Goal: Task Accomplishment & Management: Complete application form

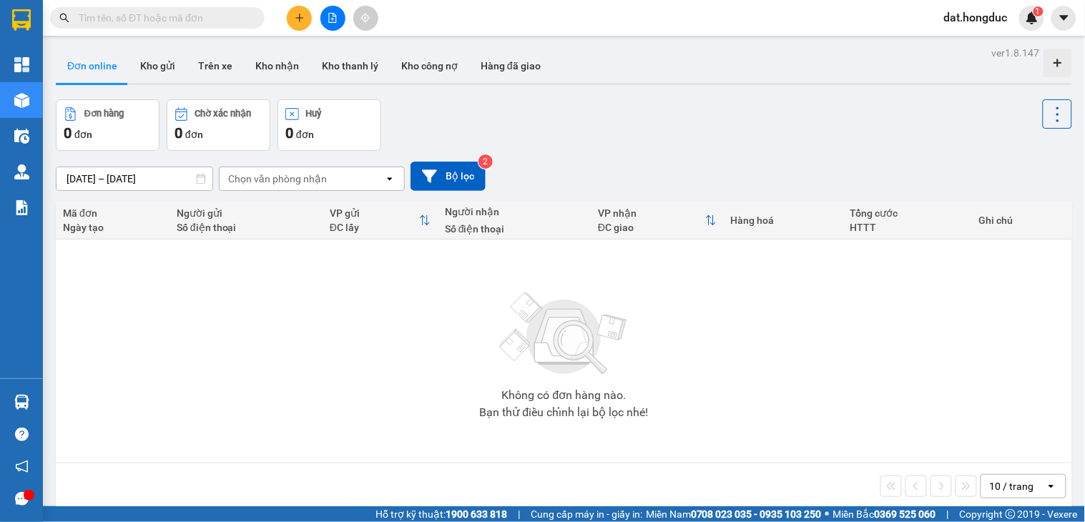
scroll to position [66, 0]
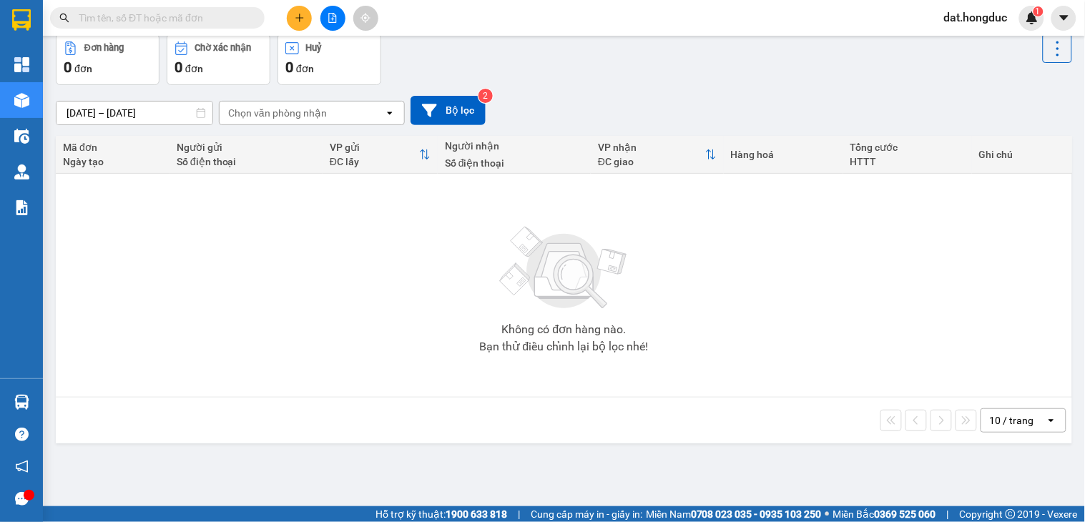
click at [186, 17] on input "text" at bounding box center [163, 18] width 169 height 16
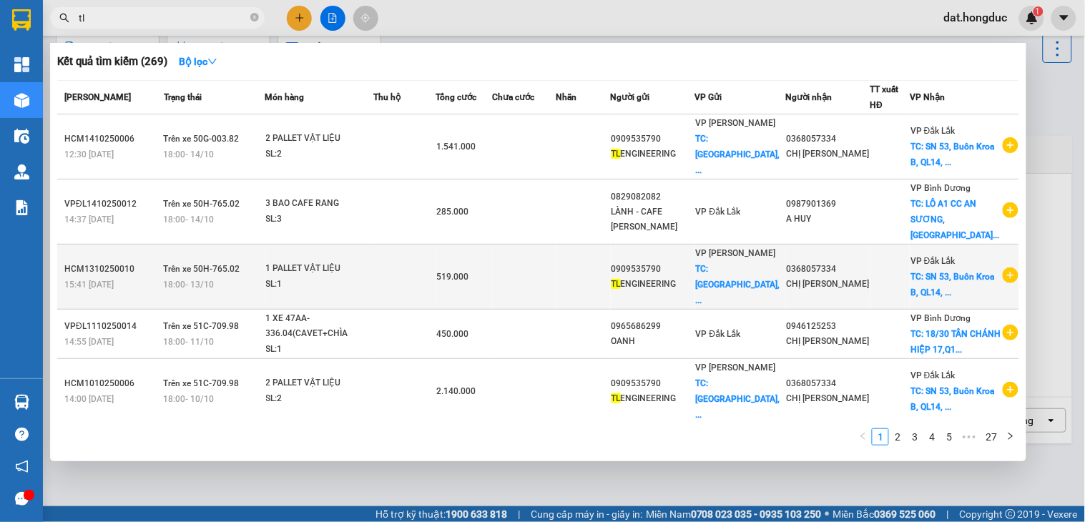
type input "tl"
click at [1003, 267] on icon "plus-circle" at bounding box center [1011, 275] width 16 height 16
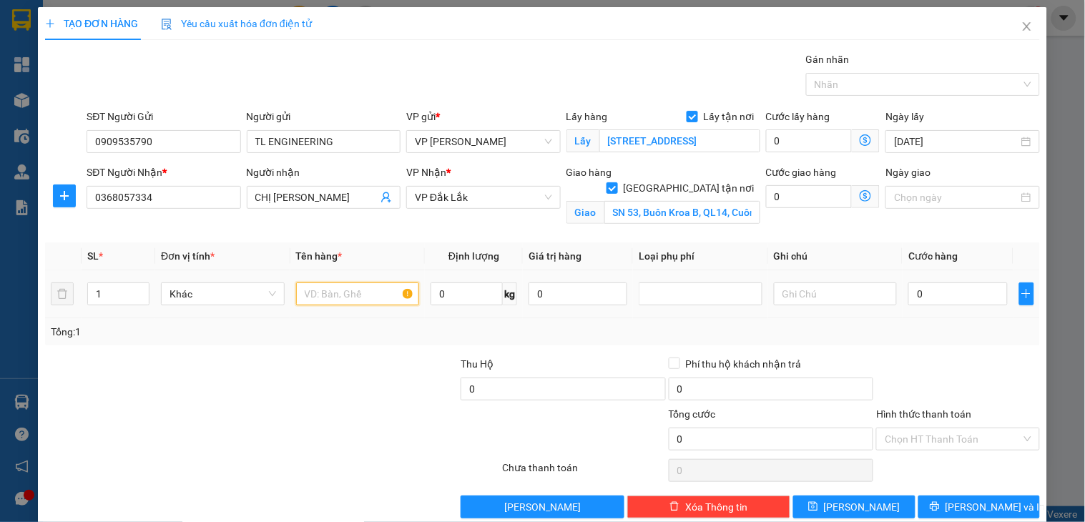
click at [350, 295] on input "text" at bounding box center [358, 293] width 124 height 23
type input "1 PALLET VẬT LIỆU"
click at [465, 295] on input "0" at bounding box center [467, 293] width 72 height 23
type input "1354"
click at [914, 293] on input "0" at bounding box center [957, 293] width 99 height 23
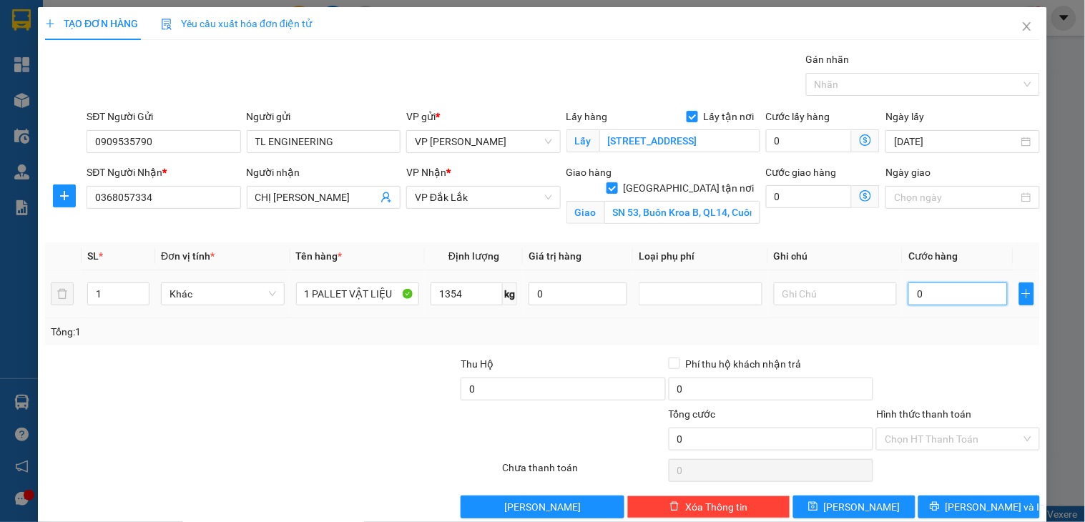
type input "1"
type input "13"
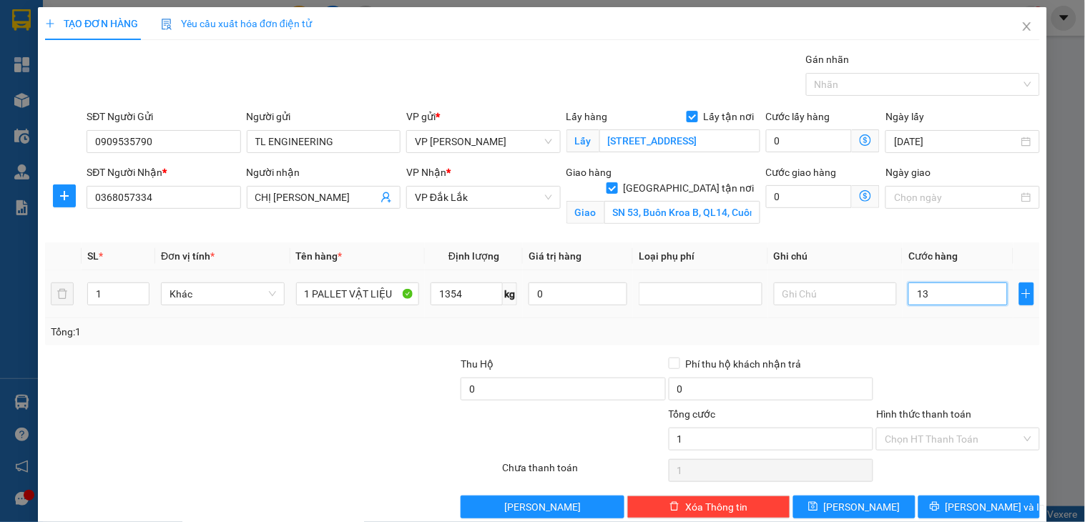
type input "13"
type input "135"
type input "1.354"
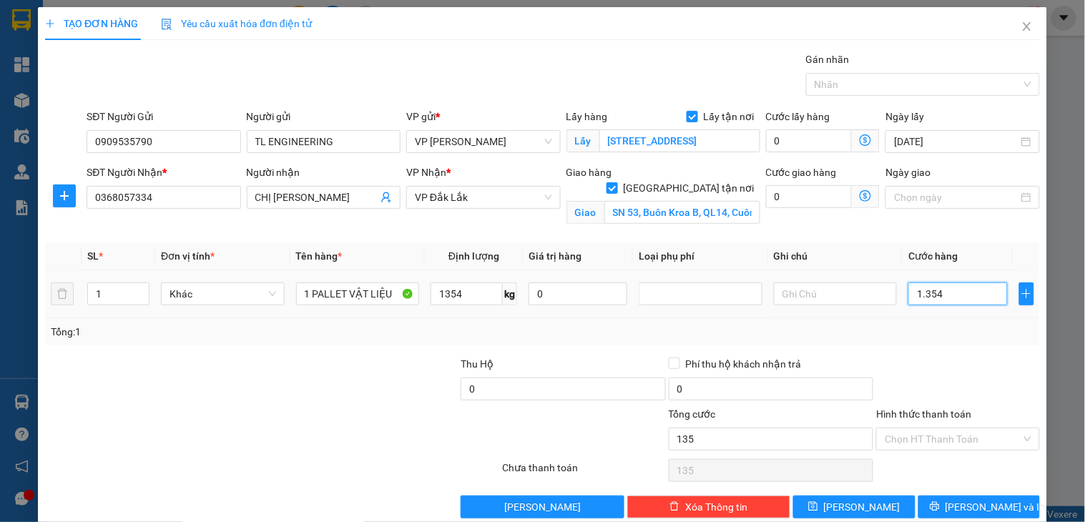
type input "1.354"
type input "135.400"
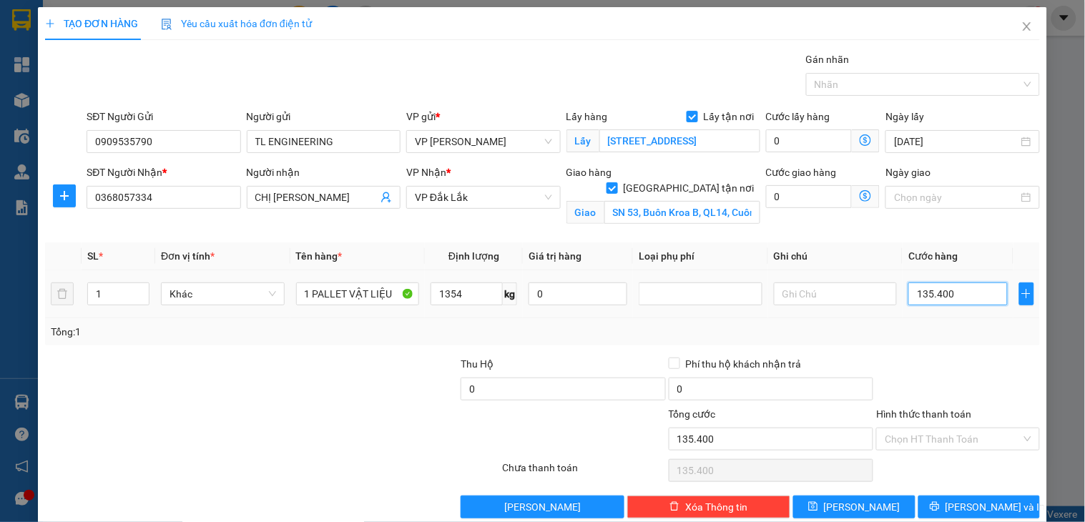
type input "1.354.000"
click at [953, 438] on input "Hình thức thanh toán" at bounding box center [953, 438] width 136 height 21
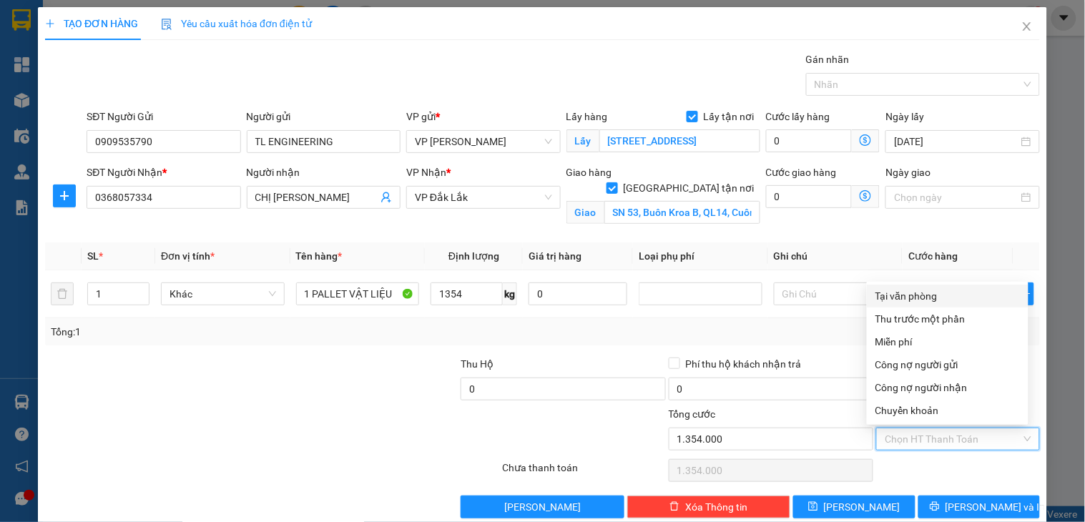
click at [906, 285] on div "Tại văn phòng" at bounding box center [948, 296] width 162 height 23
type input "0"
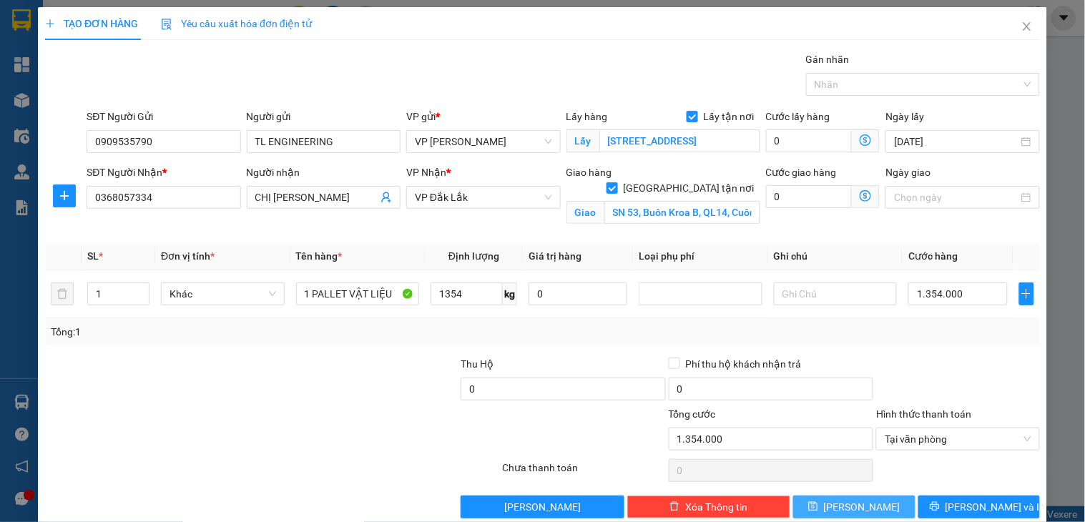
click at [870, 504] on button "[PERSON_NAME]" at bounding box center [854, 507] width 122 height 23
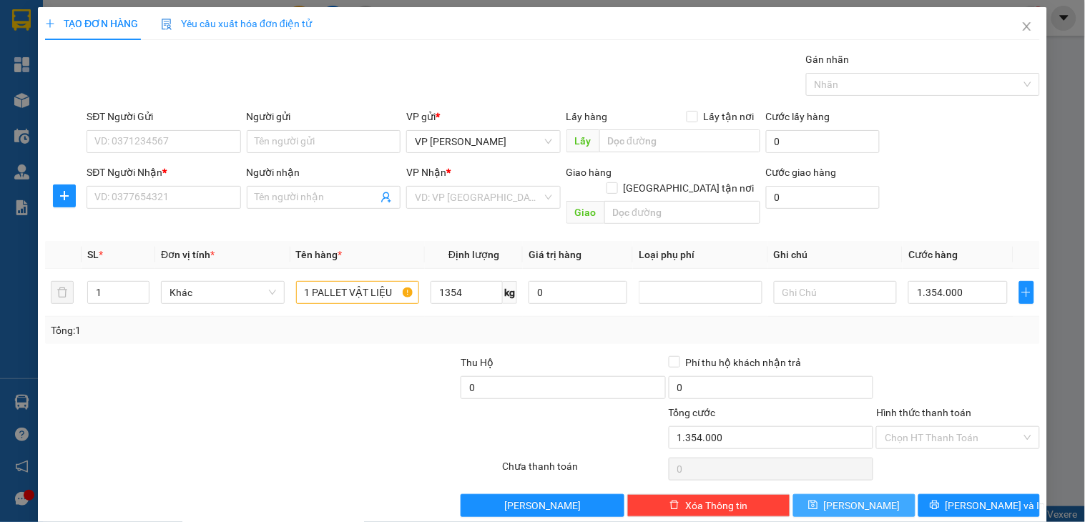
checkbox input "false"
type input "0"
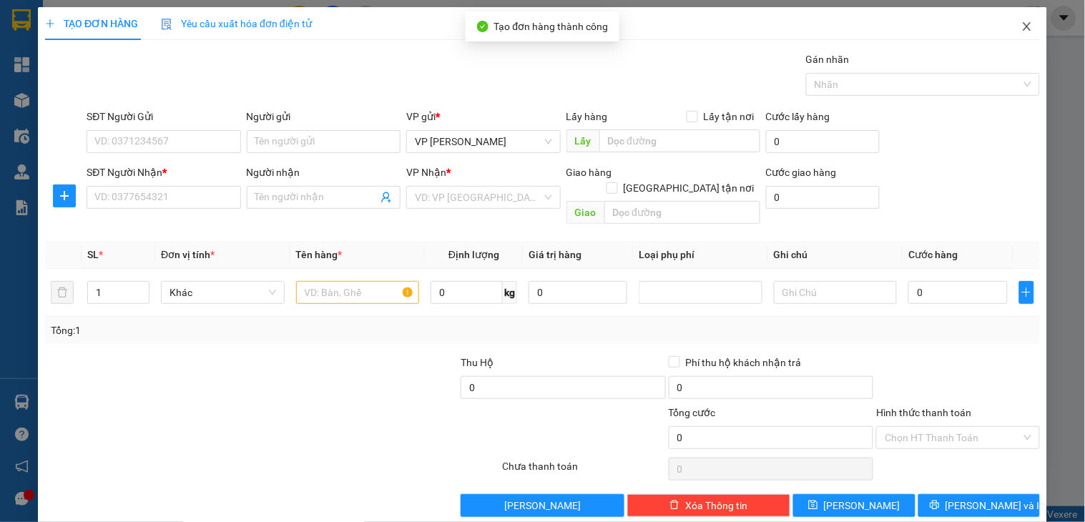
click at [1023, 29] on icon "close" at bounding box center [1027, 26] width 8 height 9
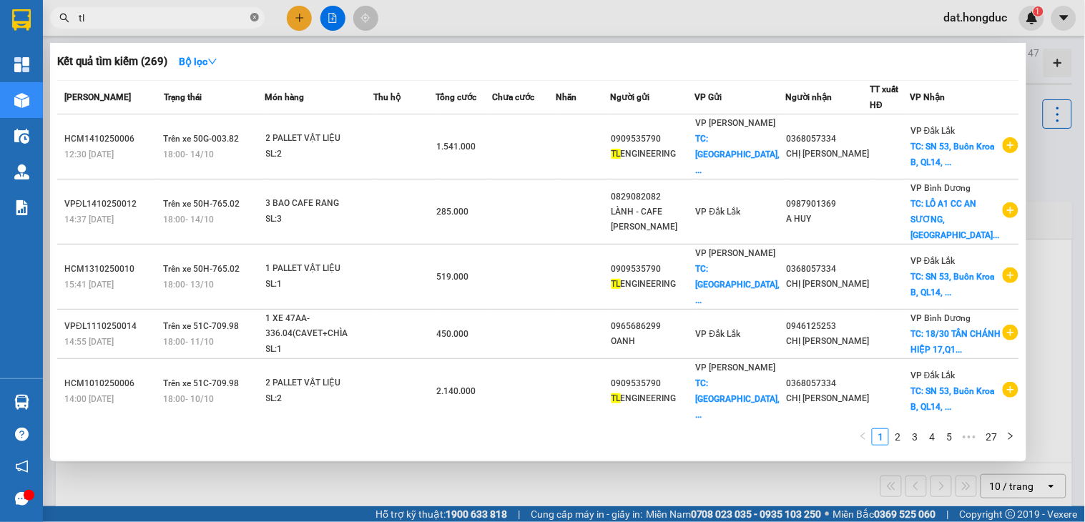
click at [255, 16] on icon "close-circle" at bounding box center [254, 17] width 9 height 9
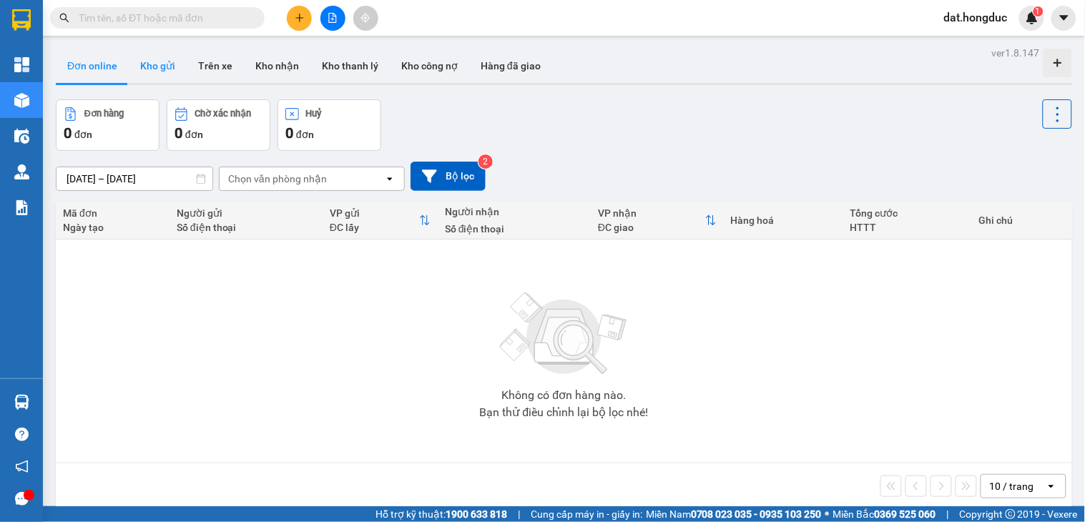
click at [157, 64] on button "Kho gửi" at bounding box center [158, 66] width 58 height 34
type input "[DATE] – [DATE]"
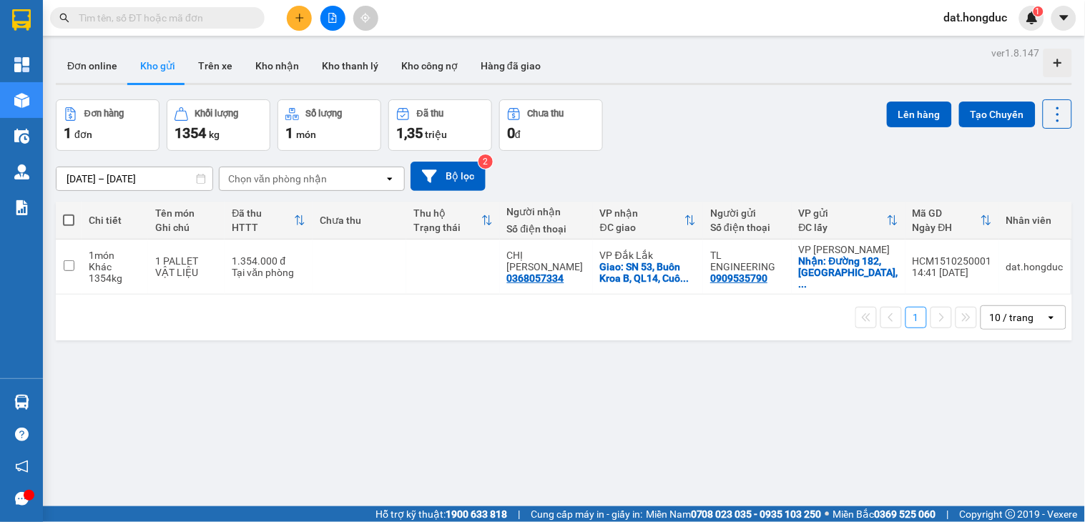
click at [330, 13] on icon "file-add" at bounding box center [333, 18] width 10 height 10
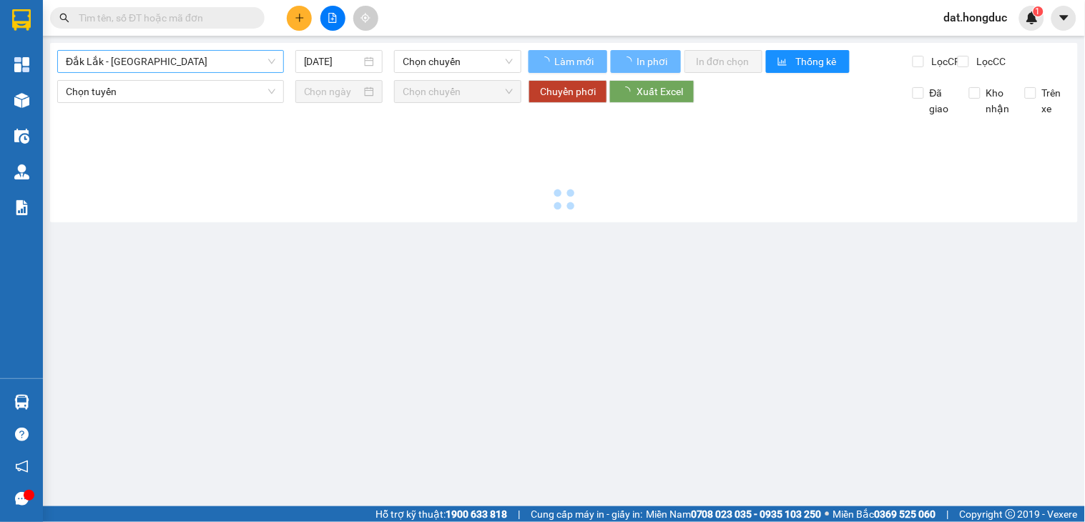
click at [126, 60] on span "Đắk Lắk - [GEOGRAPHIC_DATA]" at bounding box center [171, 61] width 210 height 21
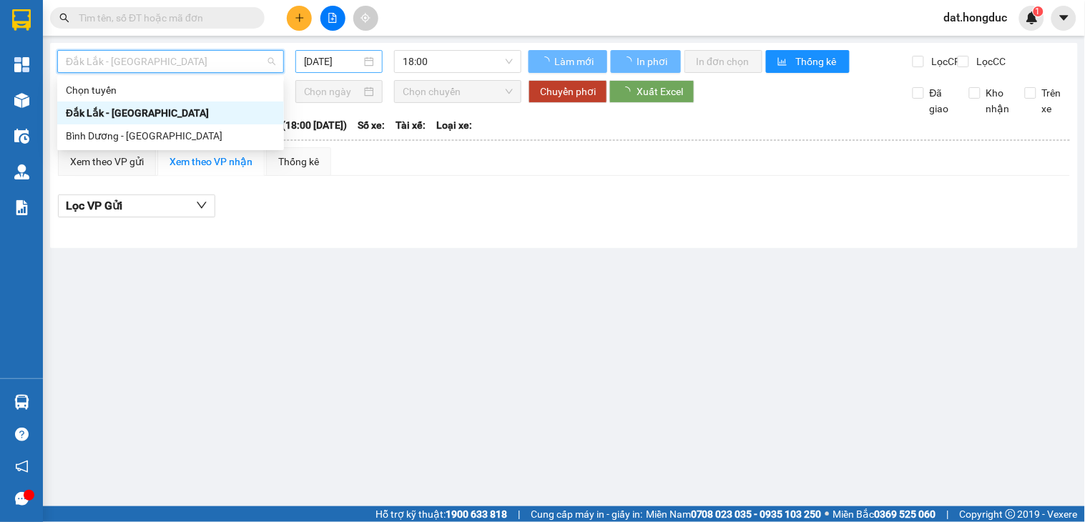
click at [325, 61] on input "[DATE]" at bounding box center [333, 62] width 58 height 16
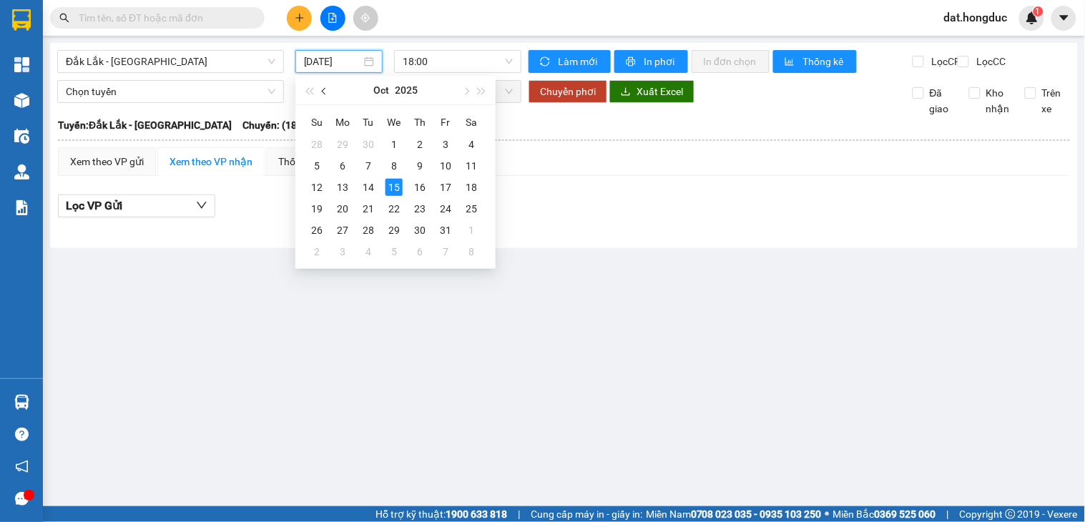
click at [323, 90] on span "button" at bounding box center [325, 91] width 7 height 7
click at [322, 89] on span "button" at bounding box center [325, 91] width 7 height 7
click at [390, 140] on div "2" at bounding box center [393, 144] width 17 height 17
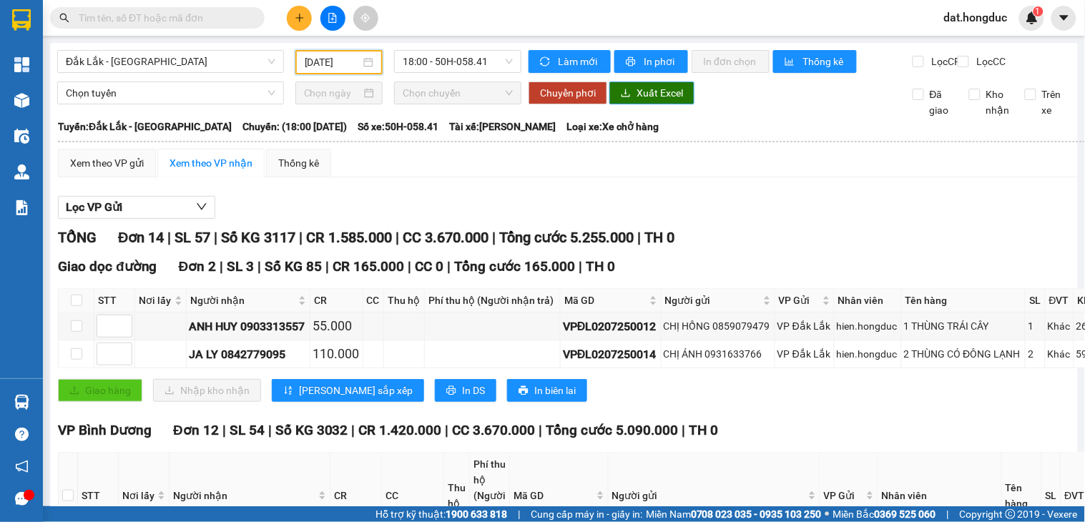
click at [654, 101] on span "Xuất Excel" at bounding box center [659, 93] width 46 height 16
click at [327, 59] on input "[DATE]" at bounding box center [333, 62] width 56 height 16
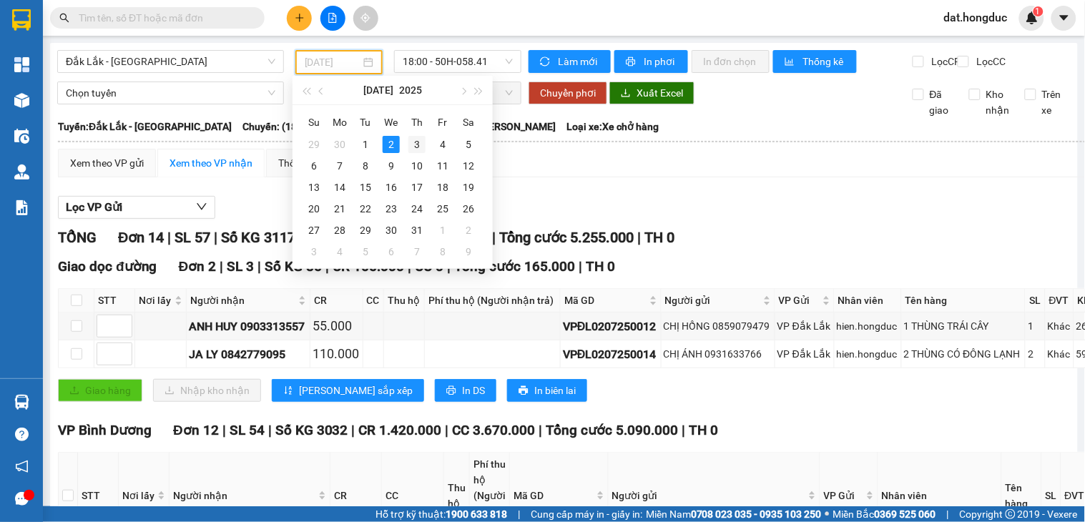
click at [411, 141] on div "3" at bounding box center [416, 144] width 17 height 17
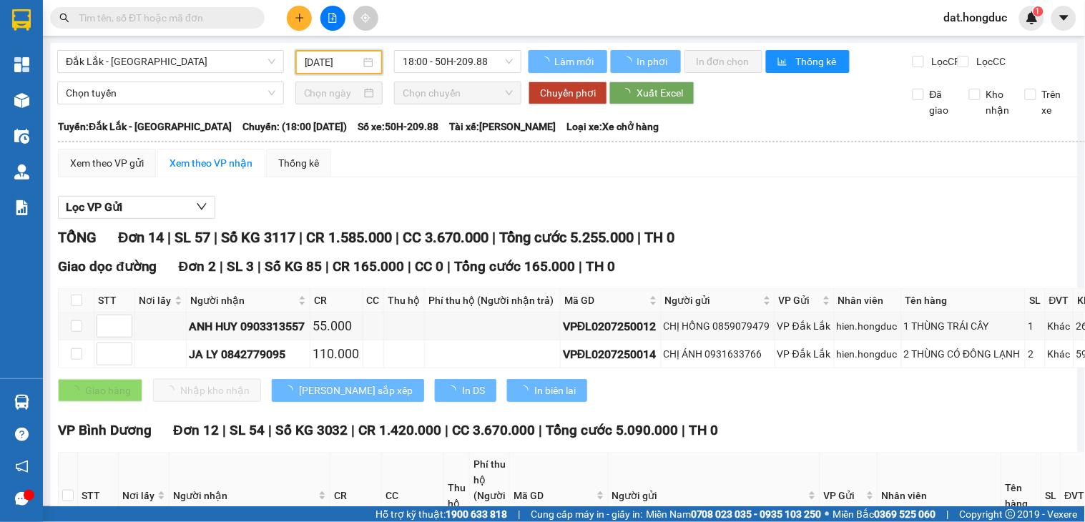
type input "[DATE]"
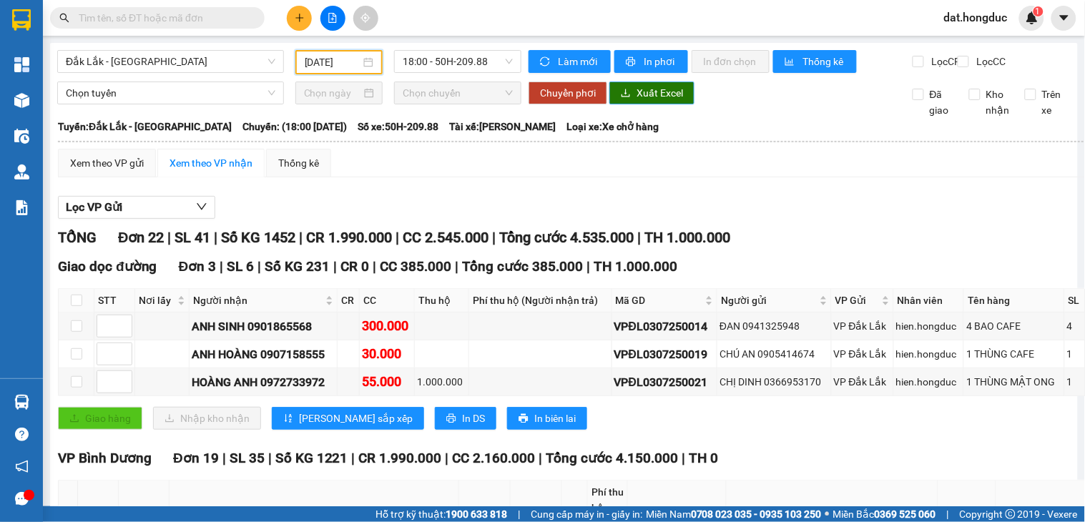
click at [624, 98] on icon "download" at bounding box center [626, 93] width 10 height 10
click at [293, 20] on button at bounding box center [299, 18] width 25 height 25
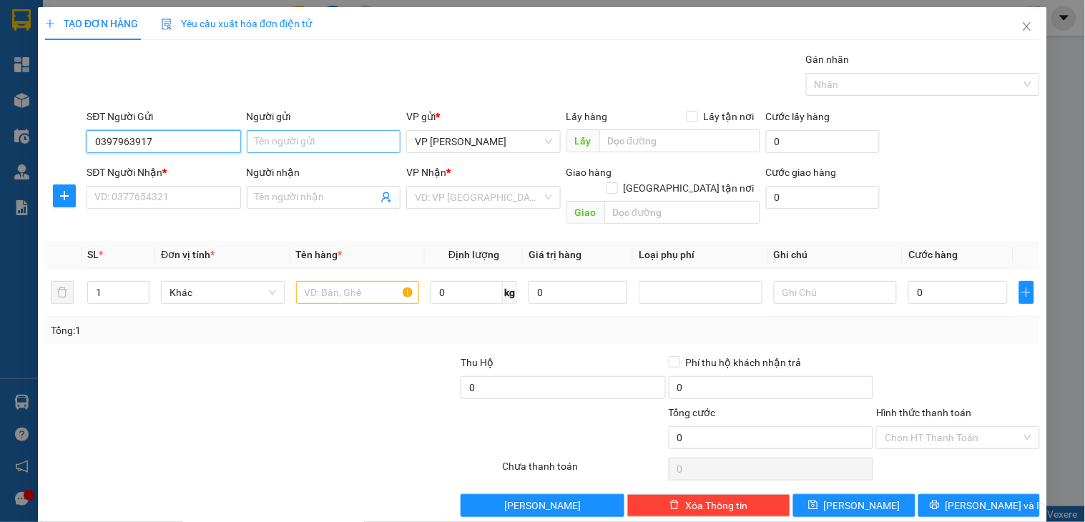
type input "0397963917"
click at [312, 137] on input "Người gửi" at bounding box center [324, 141] width 154 height 23
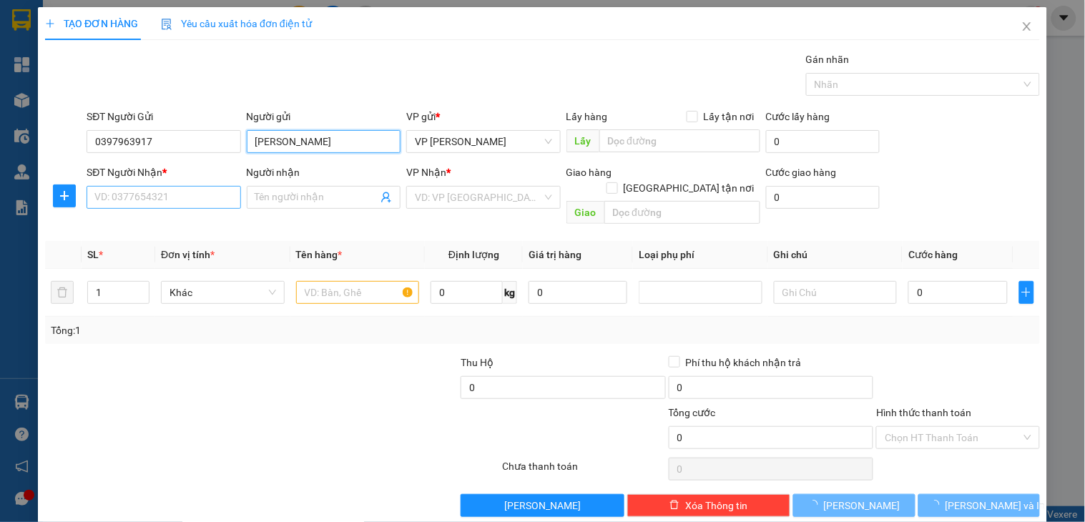
type input "[PERSON_NAME]"
click at [195, 192] on input "SĐT Người Nhận *" at bounding box center [164, 197] width 154 height 23
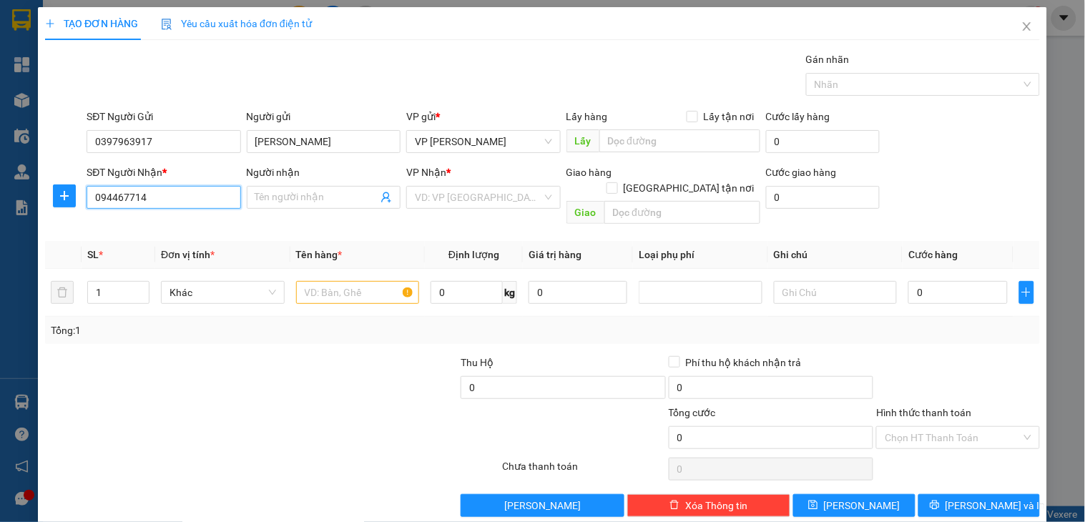
type input "0944677148"
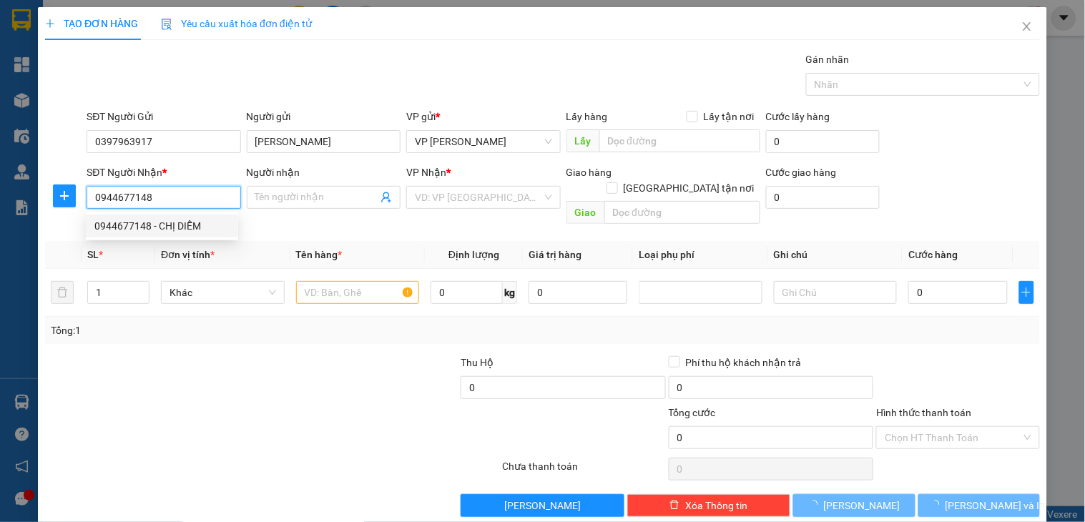
click at [201, 217] on div "0944677148 - CHỊ DIỄM" at bounding box center [162, 226] width 152 height 23
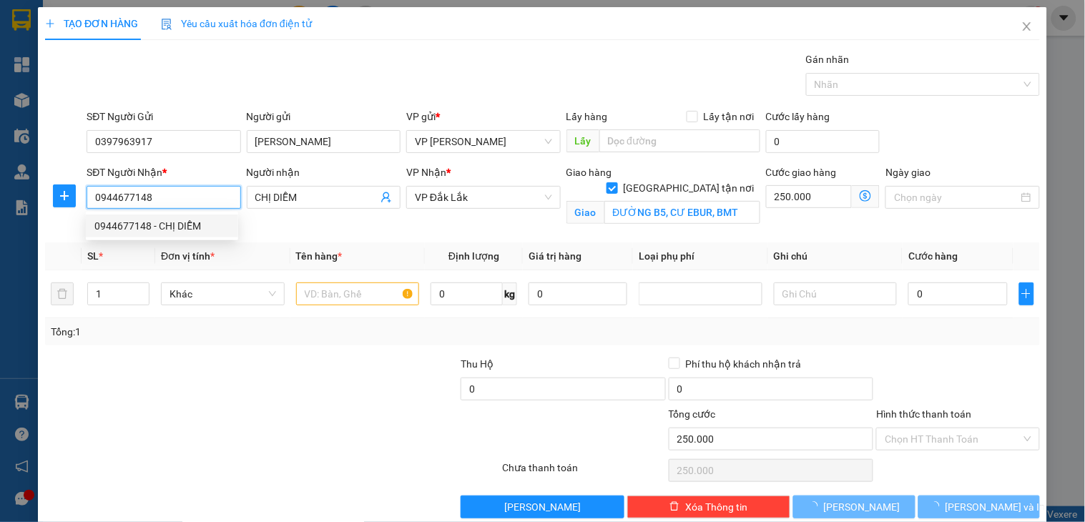
type input "CHỊ DIỄM"
checkbox input "true"
type input "ĐƯỜNG B5, CƯ EBUR, BMT"
type input "250.000"
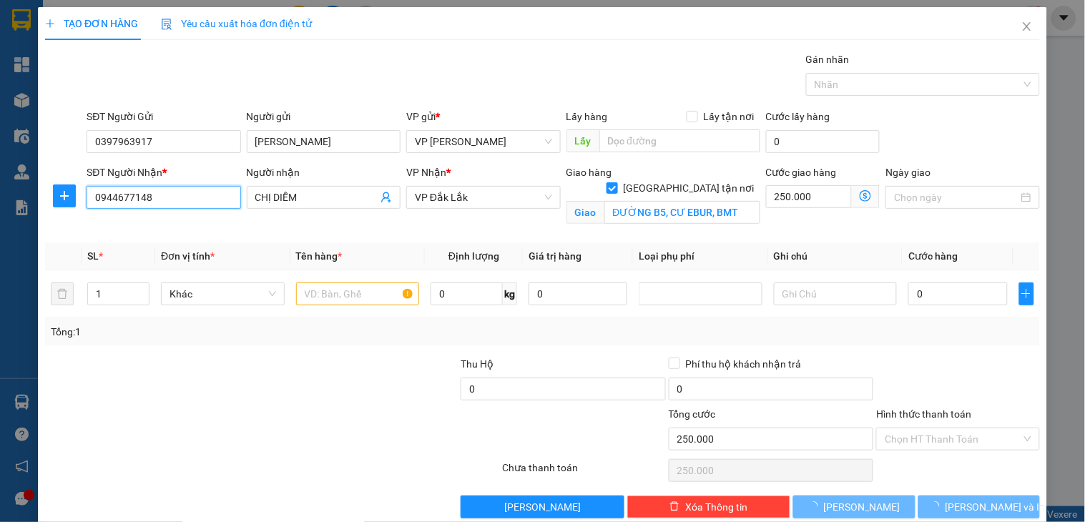
type input "1.090.000"
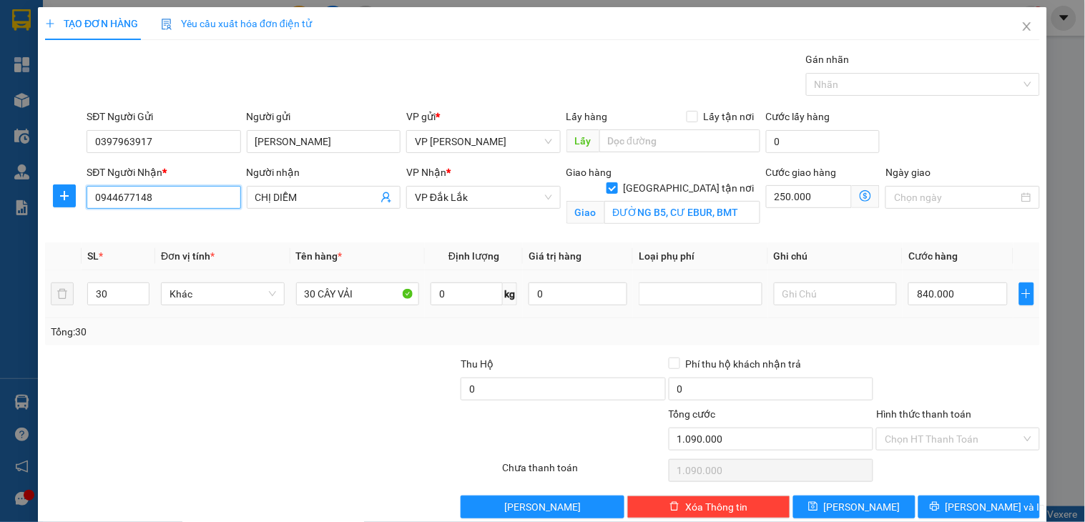
type input "0944677148"
click at [82, 303] on td "30" at bounding box center [119, 294] width 74 height 48
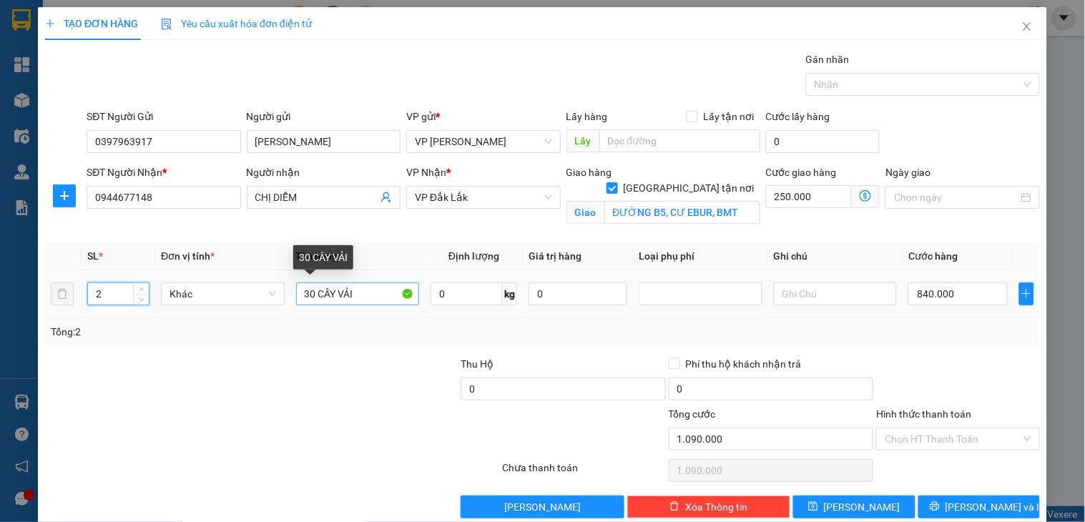
type input "2"
click at [361, 296] on input "30 CÂY VẢI" at bounding box center [358, 293] width 124 height 23
type input "BAO BÌ"
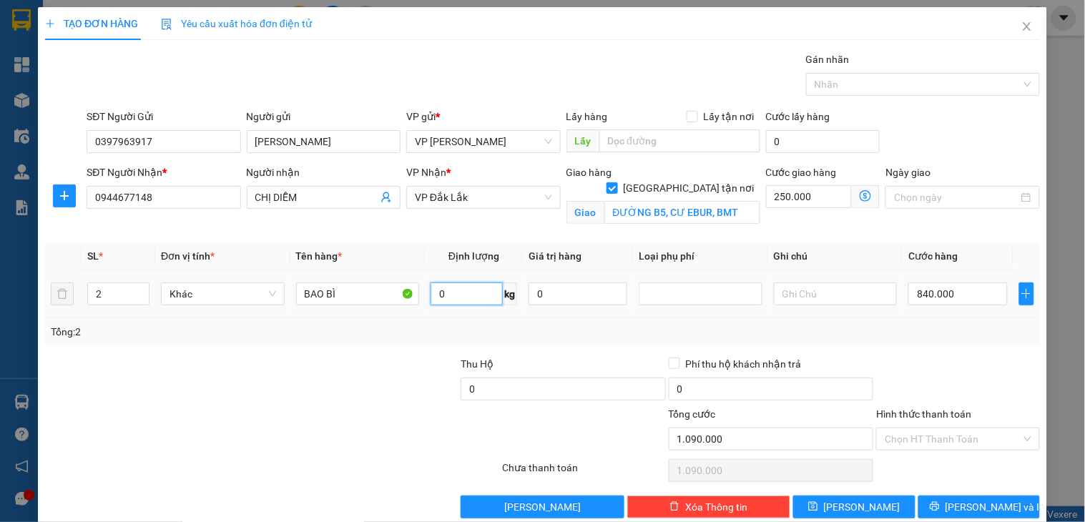
click at [470, 293] on input "0" at bounding box center [467, 293] width 72 height 23
type input "100"
click at [970, 298] on input "840.000" at bounding box center [957, 293] width 99 height 23
type input "1"
type input "250.001"
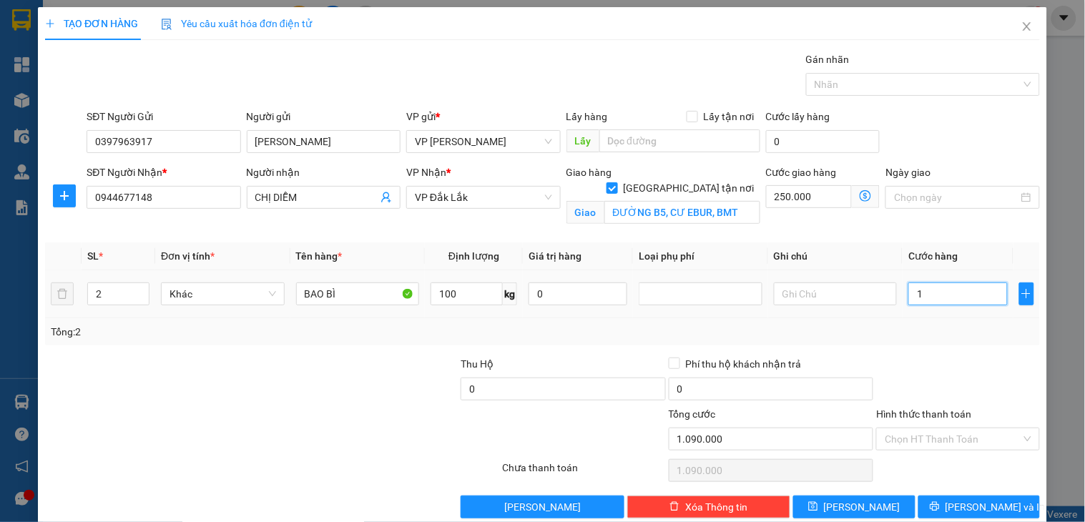
type input "250.001"
type input "15"
type input "250.015"
type input "150"
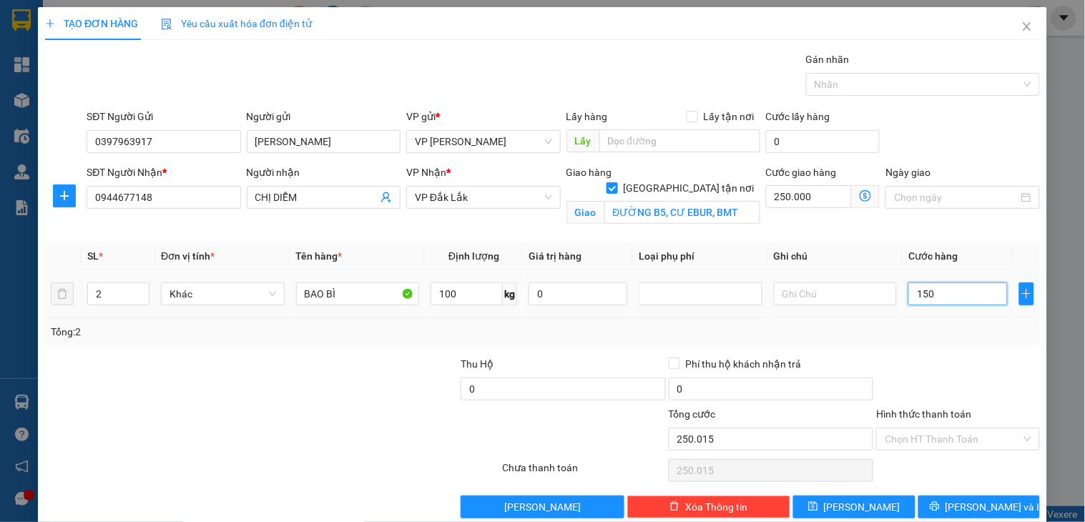
type input "250.150"
type input "150.000"
type input "400.000"
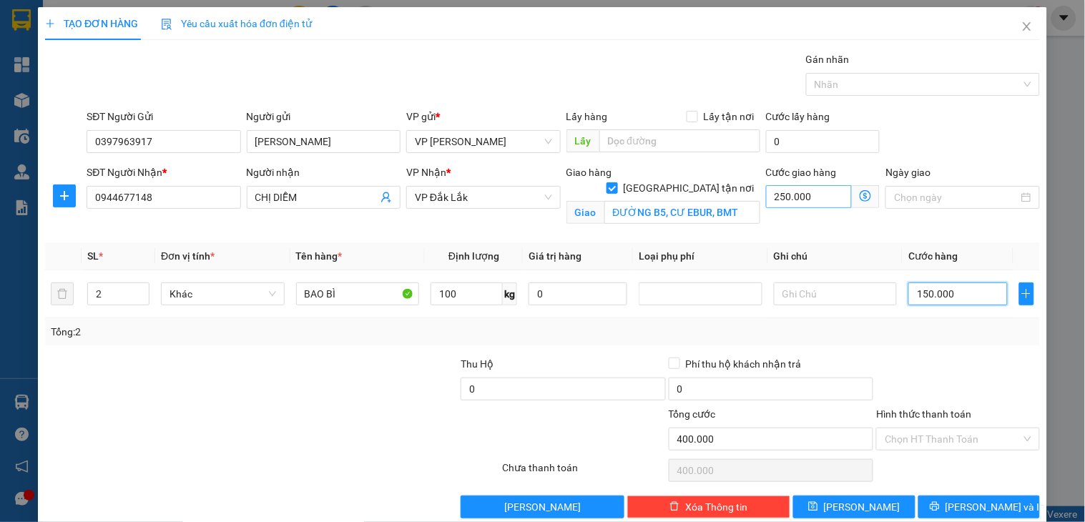
type input "150.000"
click at [809, 198] on input "250.000" at bounding box center [809, 196] width 87 height 23
type input "7"
type input "150.007"
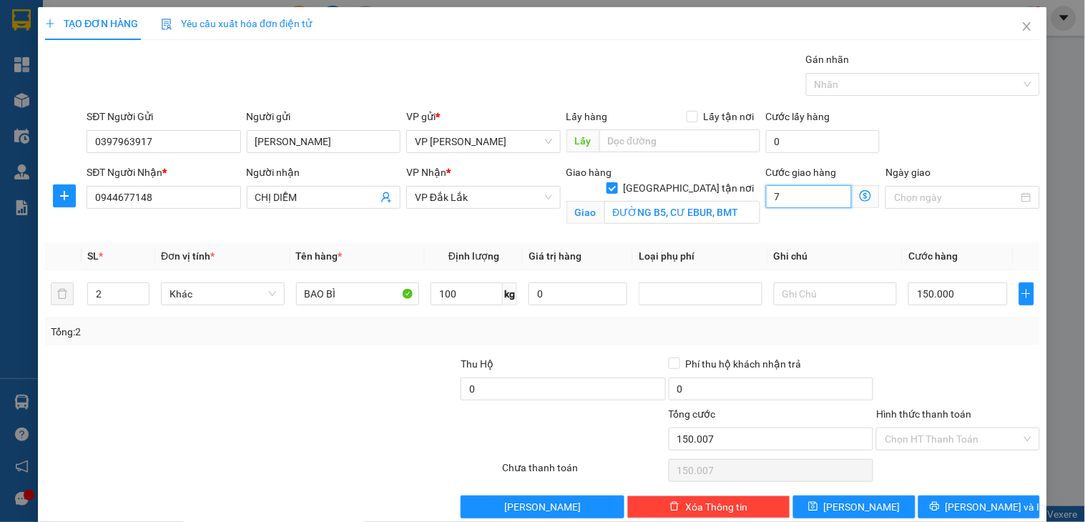
type input "75"
type input "150.075"
type input "750"
type input "157.500"
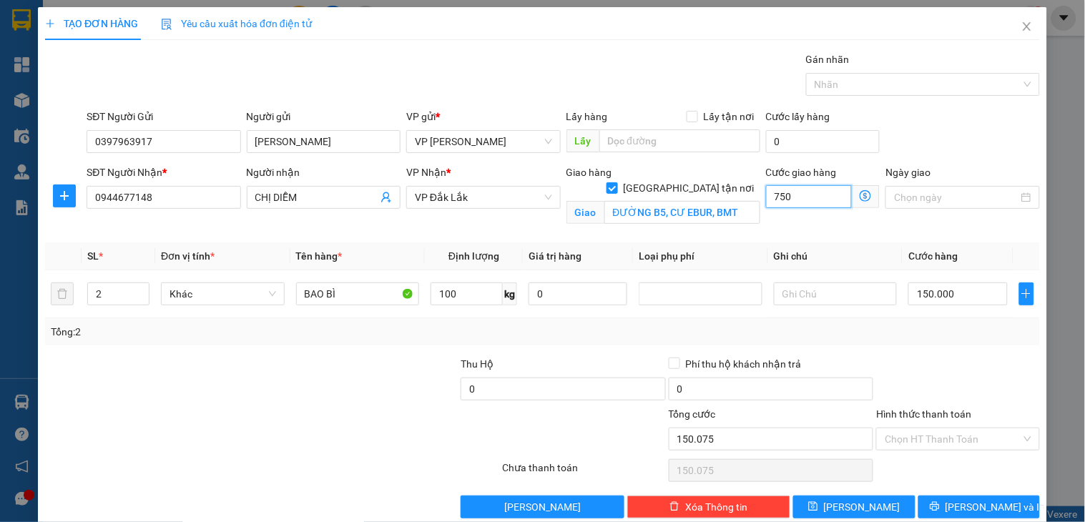
type input "157.500"
type input "75.000"
type input "225.000"
type input "75.000"
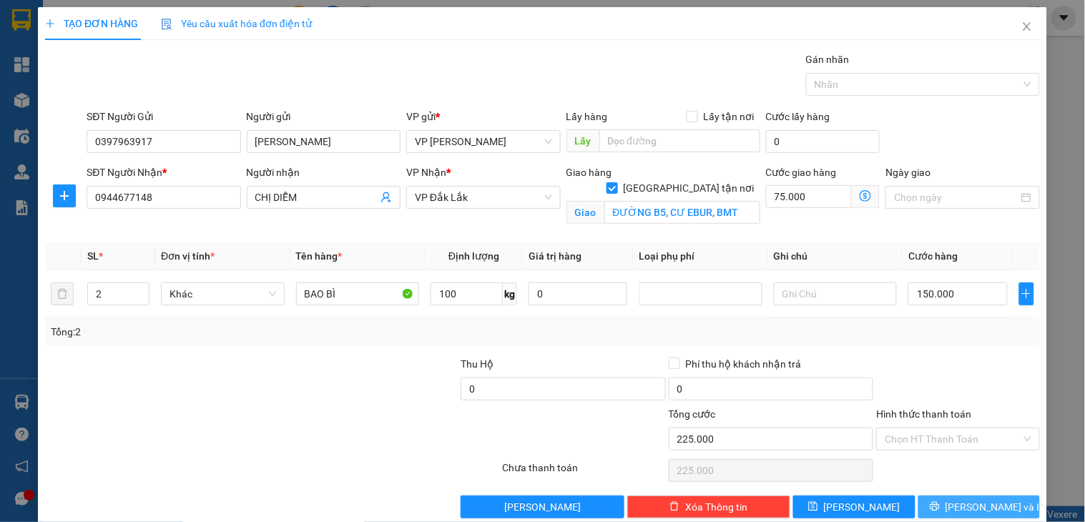
click at [925, 508] on button "[PERSON_NAME] và In" at bounding box center [979, 507] width 122 height 23
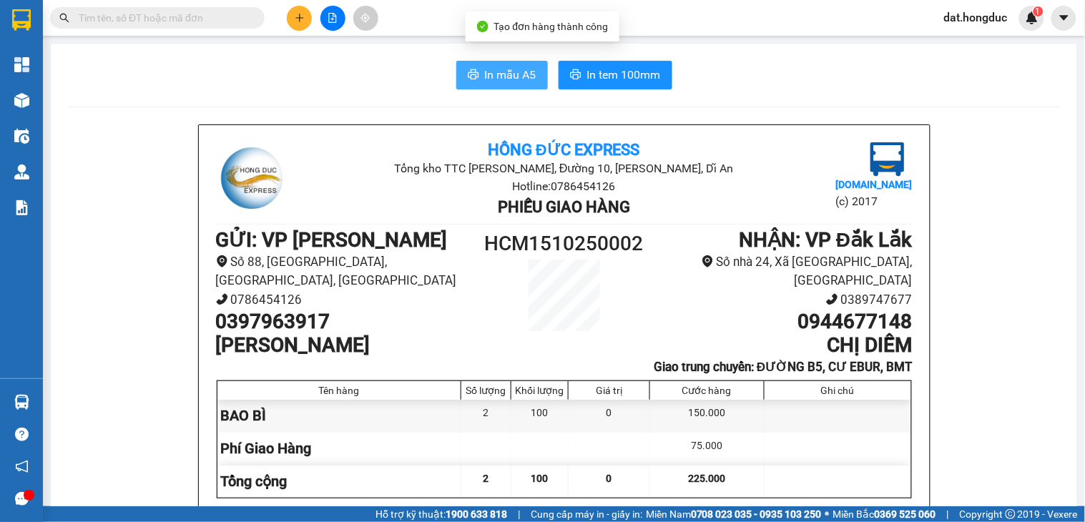
click at [513, 72] on span "In mẫu A5" at bounding box center [510, 75] width 51 height 18
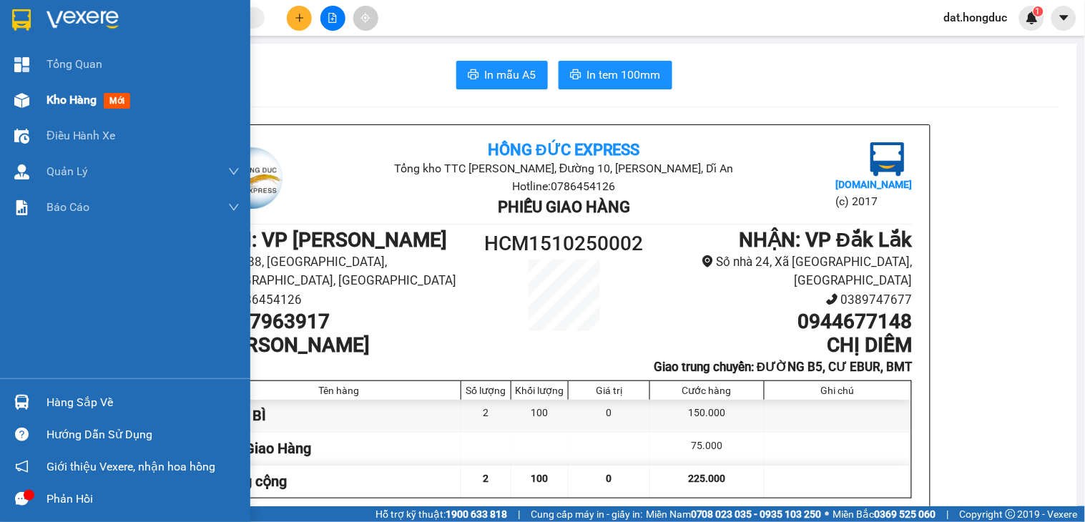
click at [73, 95] on span "Kho hàng" at bounding box center [71, 100] width 50 height 14
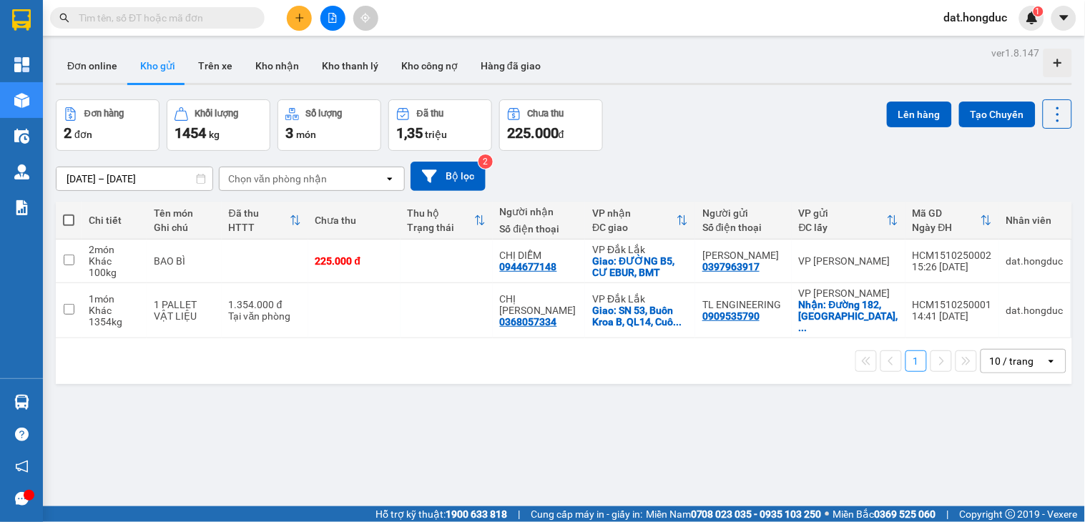
click at [211, 19] on input "text" at bounding box center [163, 18] width 169 height 16
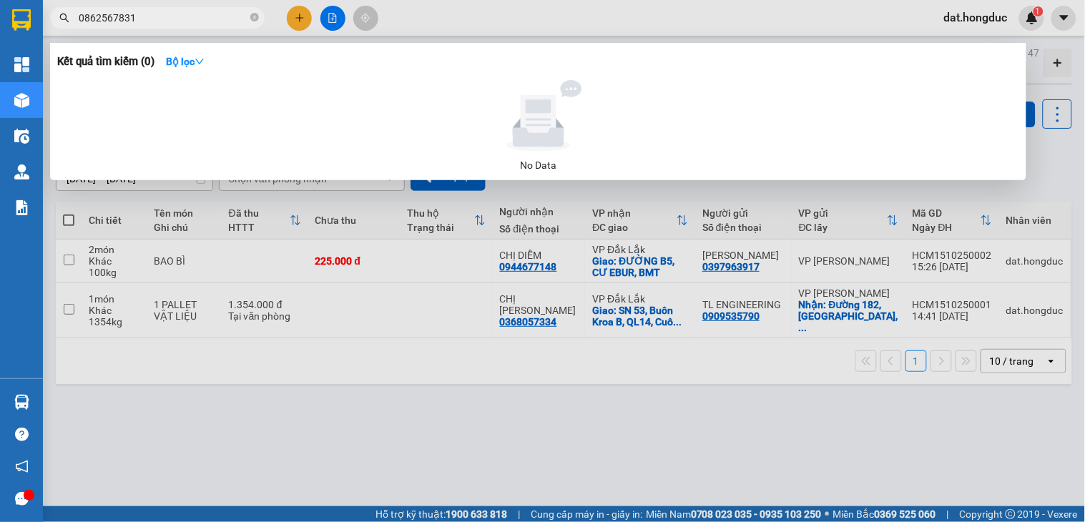
drag, startPoint x: 157, startPoint y: 17, endPoint x: 59, endPoint y: 25, distance: 98.3
click at [59, 25] on span "0862567831" at bounding box center [157, 17] width 215 height 21
drag, startPoint x: 204, startPoint y: 12, endPoint x: 36, endPoint y: 18, distance: 168.2
click at [34, 18] on section "Kết quả tìm kiếm ( 0 ) Bộ lọc No Data 0347203430 dat.hongduc 1 Tổng Quan Kho hà…" at bounding box center [542, 261] width 1085 height 522
type input "0347203430"
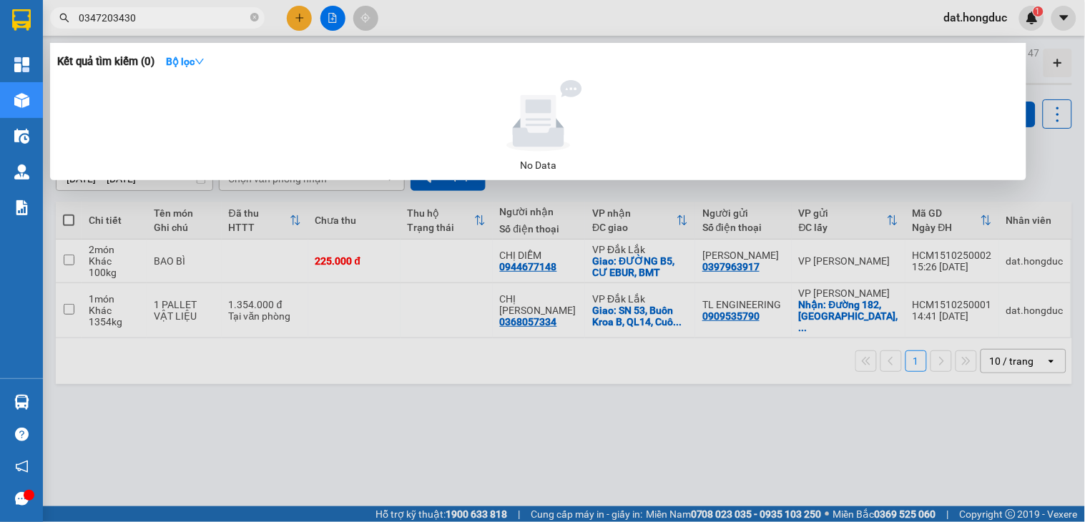
click at [287, 16] on div at bounding box center [542, 261] width 1085 height 522
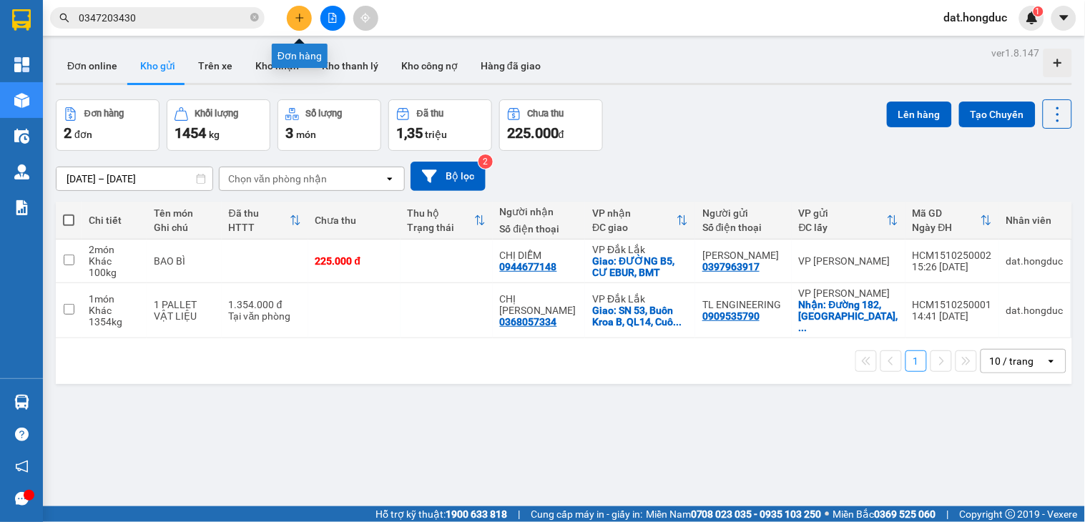
click at [297, 13] on icon "plus" at bounding box center [300, 18] width 10 height 10
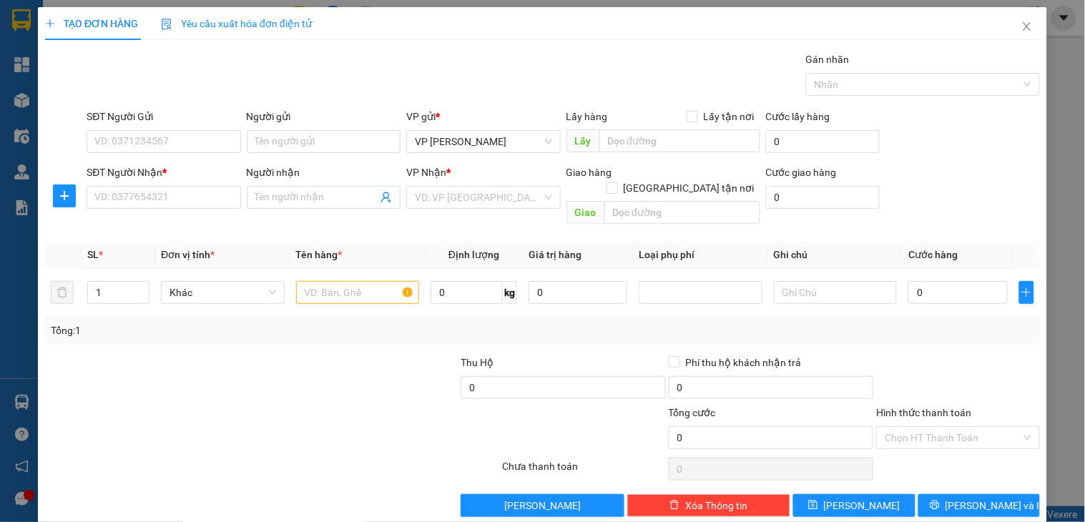
click at [201, 125] on div "SĐT Người Gửi" at bounding box center [164, 119] width 154 height 21
click at [204, 133] on input "SĐT Người Gửi" at bounding box center [164, 141] width 154 height 23
paste input "0347203430"
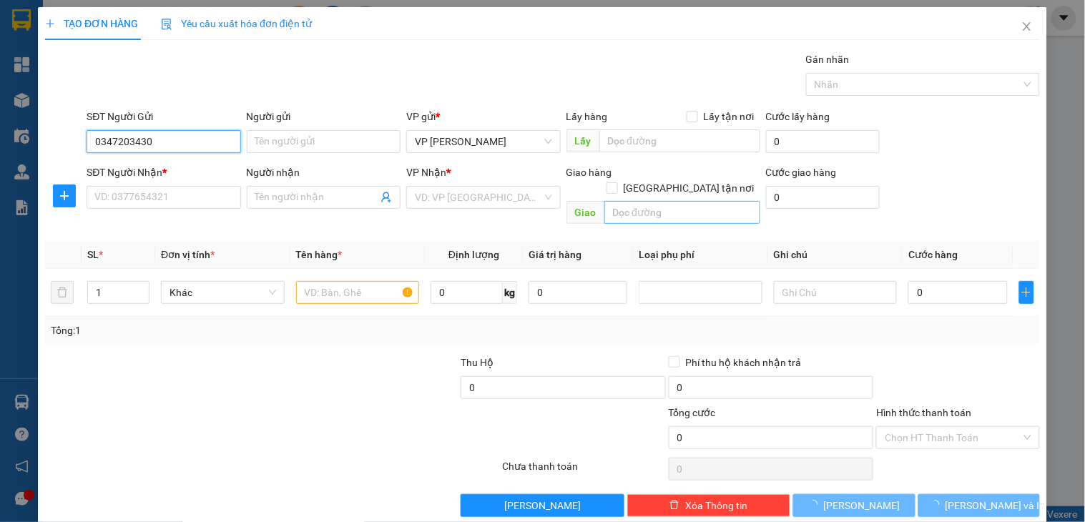
type input "0347203430"
click at [639, 201] on input "text" at bounding box center [682, 212] width 156 height 23
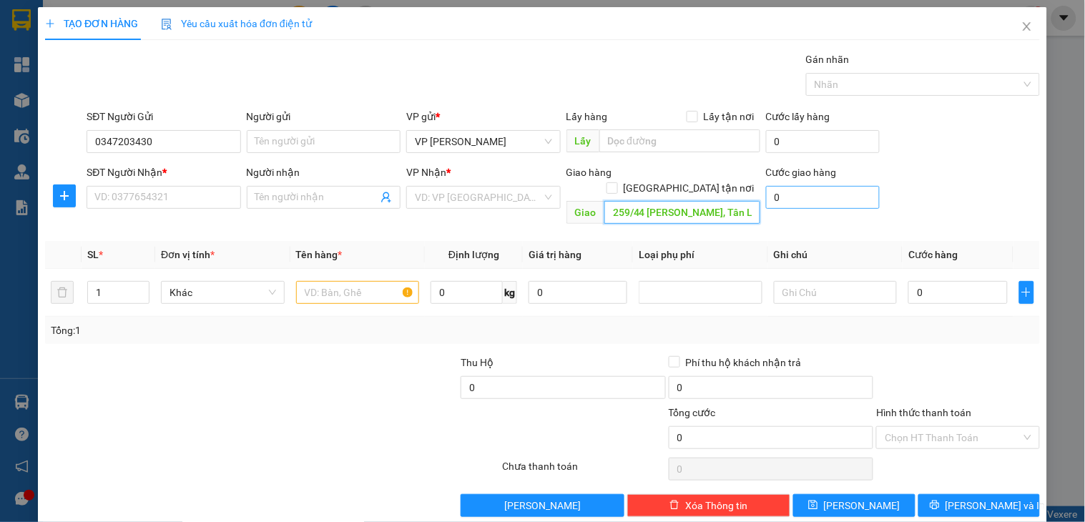
type input "259/44 [PERSON_NAME], Tân Lợi, TpBMT"
click at [787, 202] on input "0" at bounding box center [823, 197] width 114 height 23
type input "7"
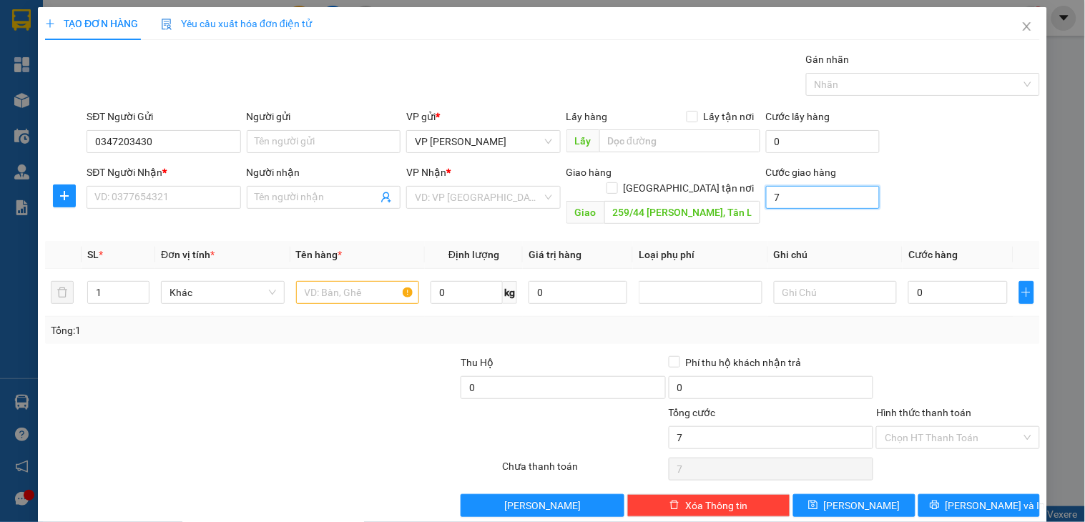
type input "75"
type input "7.500"
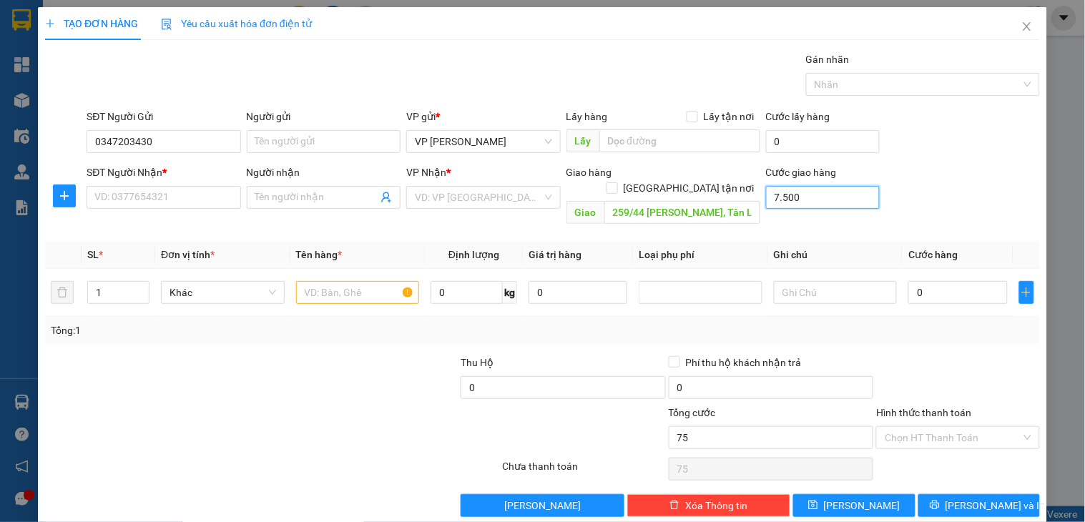
type input "7.500"
type input "75.000"
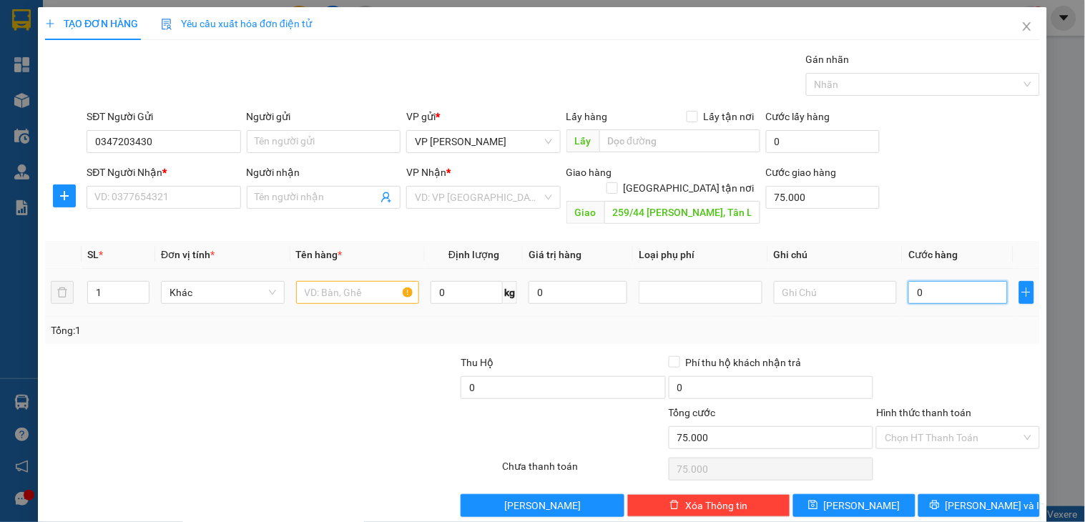
click at [948, 281] on input "0" at bounding box center [957, 292] width 99 height 23
type input "2"
type input "75.002"
type input "265"
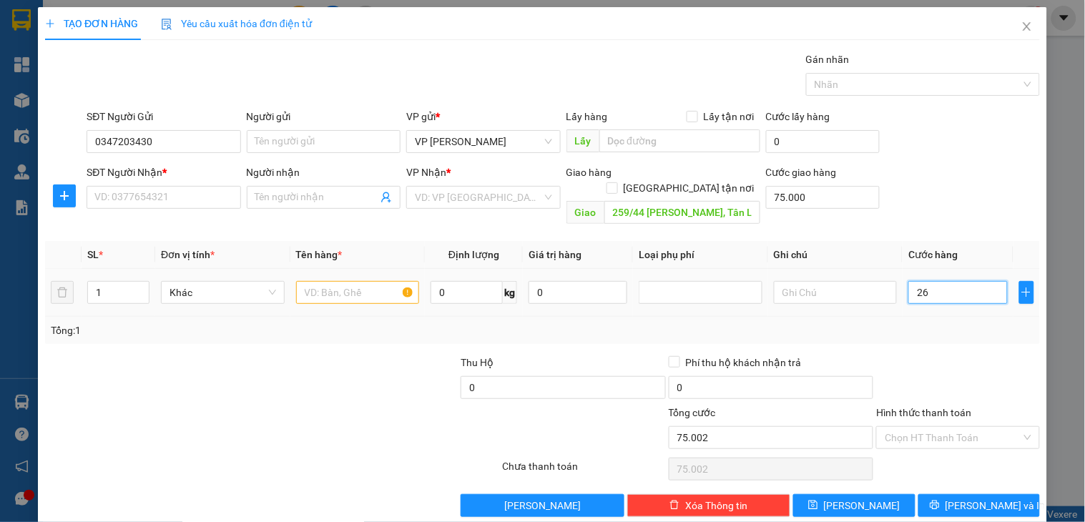
type input "75.265"
type input "26.500"
type input "101.500"
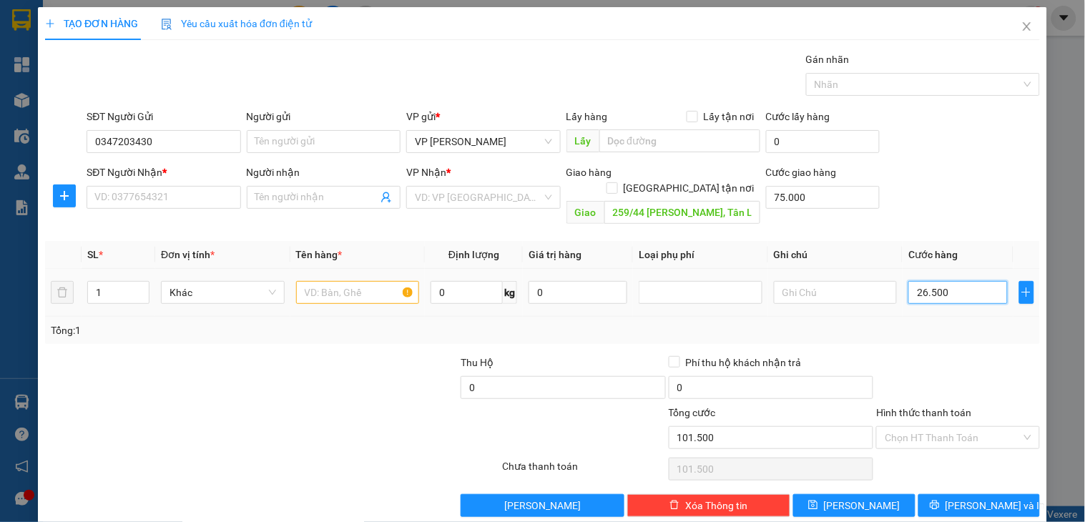
type input "265.000"
type input "340.000"
type input "265.000"
click at [166, 199] on input "SĐT Người Nhận *" at bounding box center [164, 197] width 154 height 23
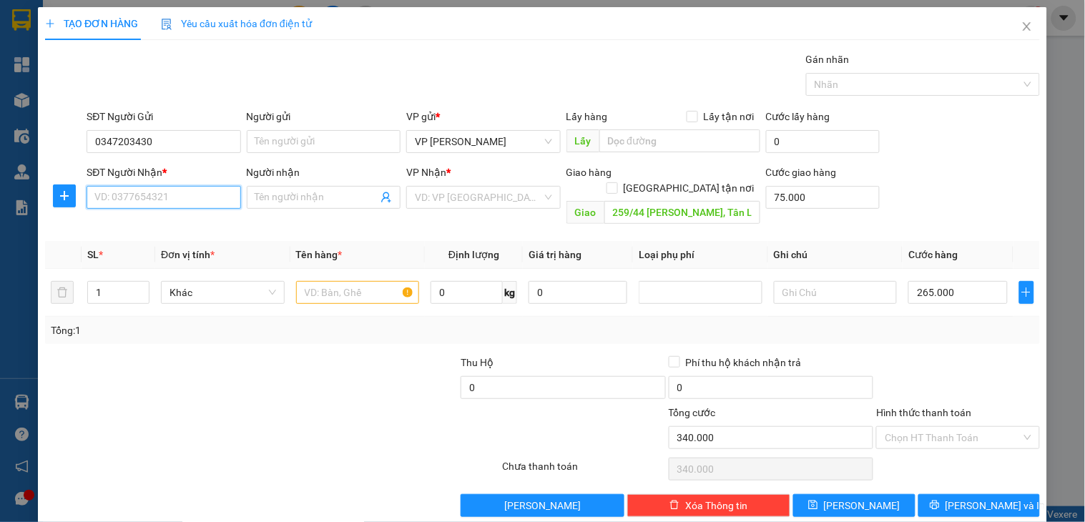
paste input "0862567831"
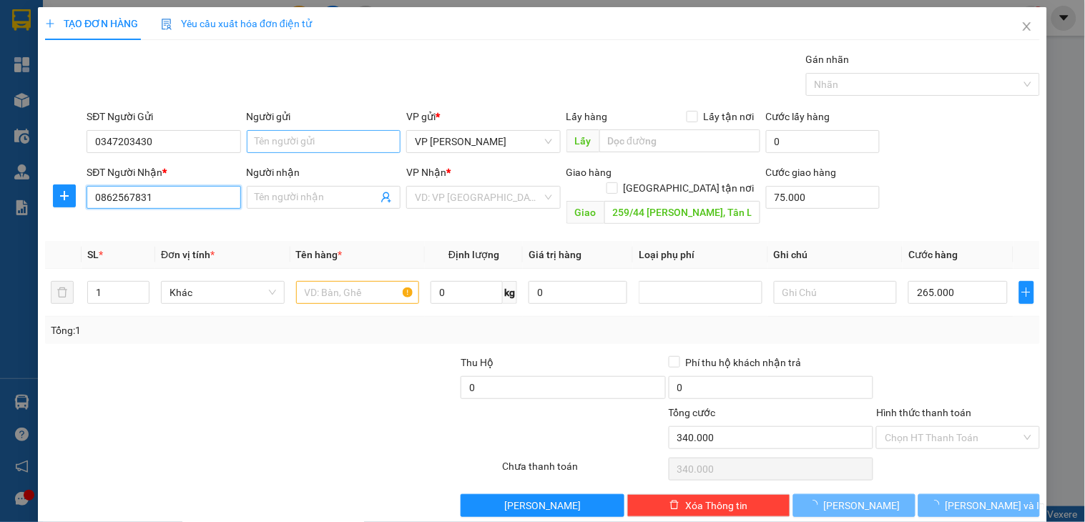
type input "0862567831"
click at [317, 138] on input "Người gửi" at bounding box center [324, 141] width 154 height 23
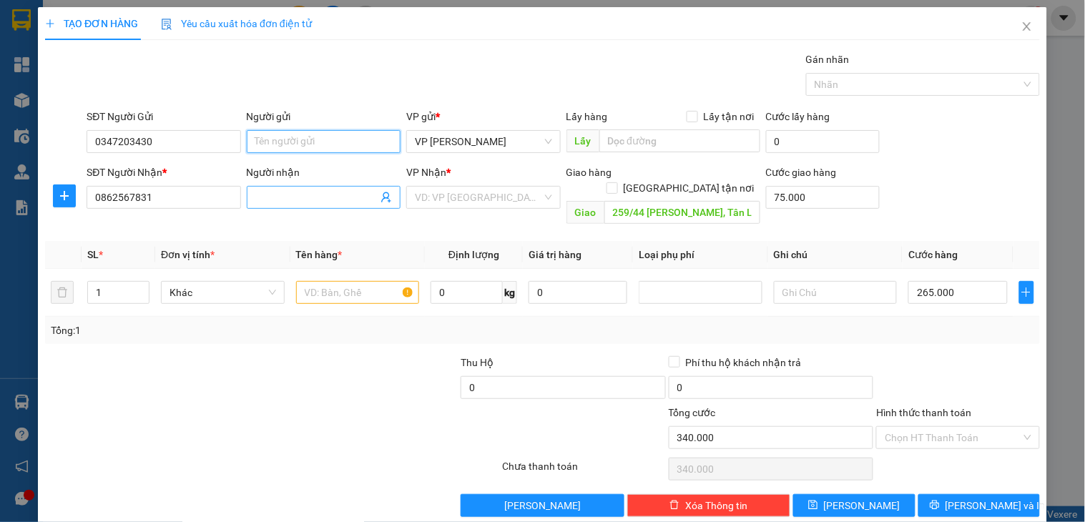
click at [300, 194] on div "ANH TIẾN - 0947874756" at bounding box center [322, 193] width 141 height 16
type input "0947874756"
type input "[PERSON_NAME]"
drag, startPoint x: 317, startPoint y: 141, endPoint x: 205, endPoint y: 142, distance: 111.6
click at [205, 142] on div "SĐT Người Gửi 0947874756 Người gửi ANH TIẾN ANH TIẾN VP gửi * VP [GEOGRAPHIC_DA…" at bounding box center [563, 134] width 959 height 50
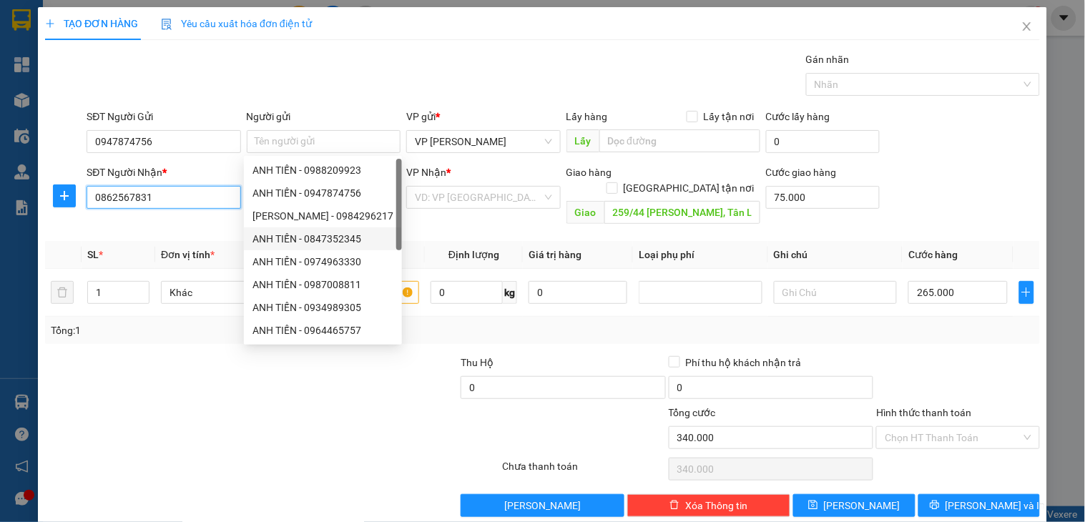
click at [195, 196] on input "0862567831" at bounding box center [164, 197] width 154 height 23
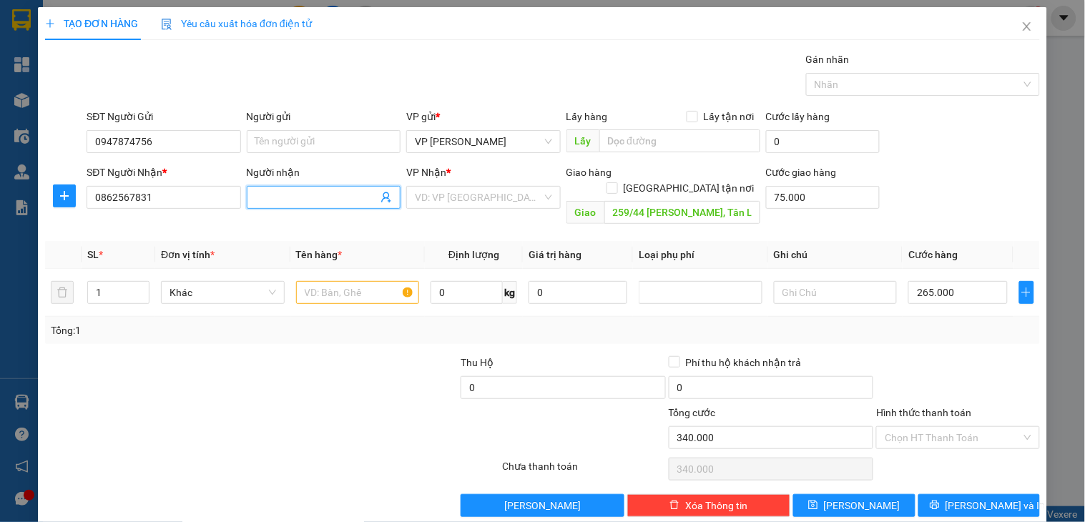
click at [263, 194] on input "Người nhận" at bounding box center [316, 198] width 122 height 16
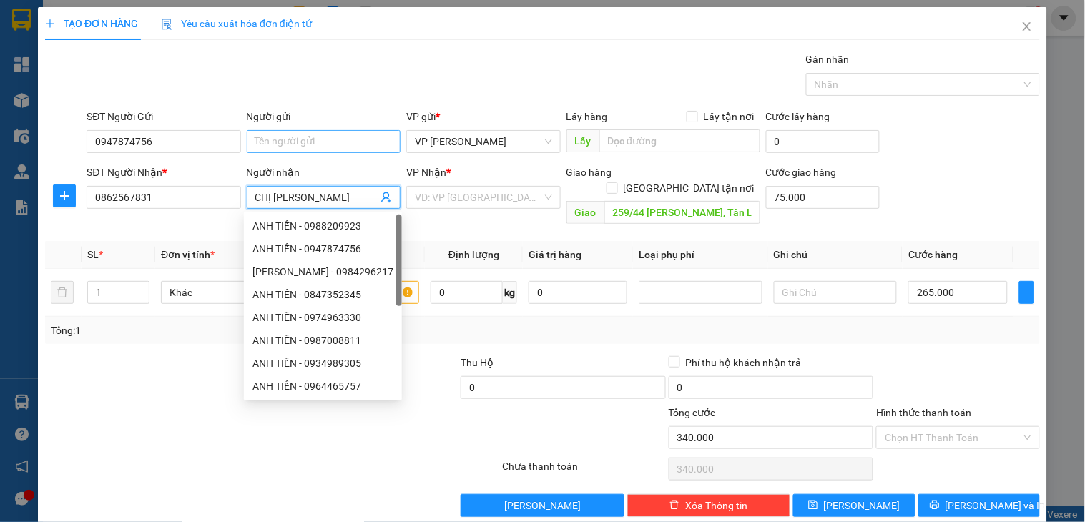
type input "CHỊ [PERSON_NAME]"
click at [292, 139] on input "Người gửi" at bounding box center [324, 141] width 154 height 23
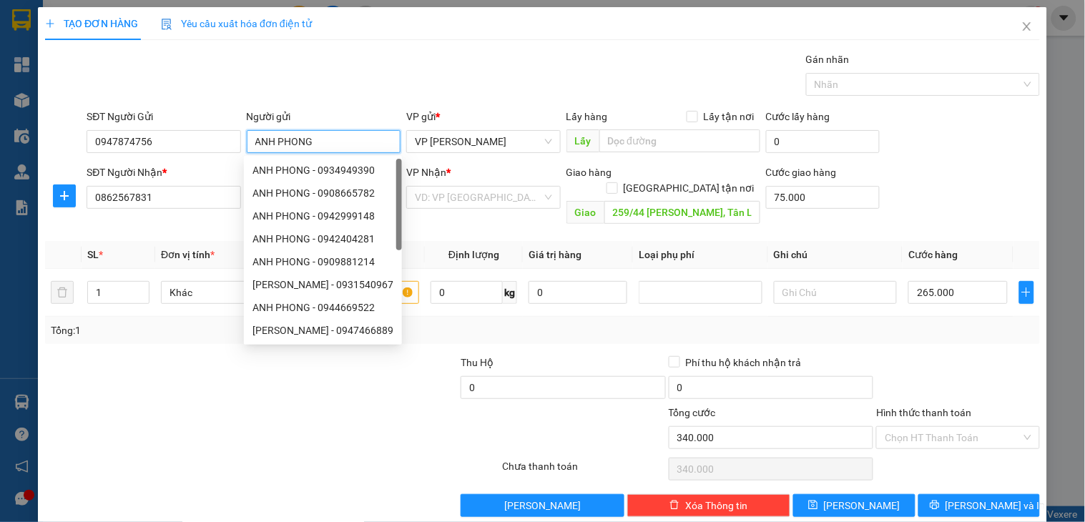
type input "ANH PHONG"
click at [966, 143] on div "SĐT Người Gửi 0947874756 Người gửi ANH PHONG VP gửi * VP [PERSON_NAME] Lấy hàng…" at bounding box center [563, 134] width 959 height 50
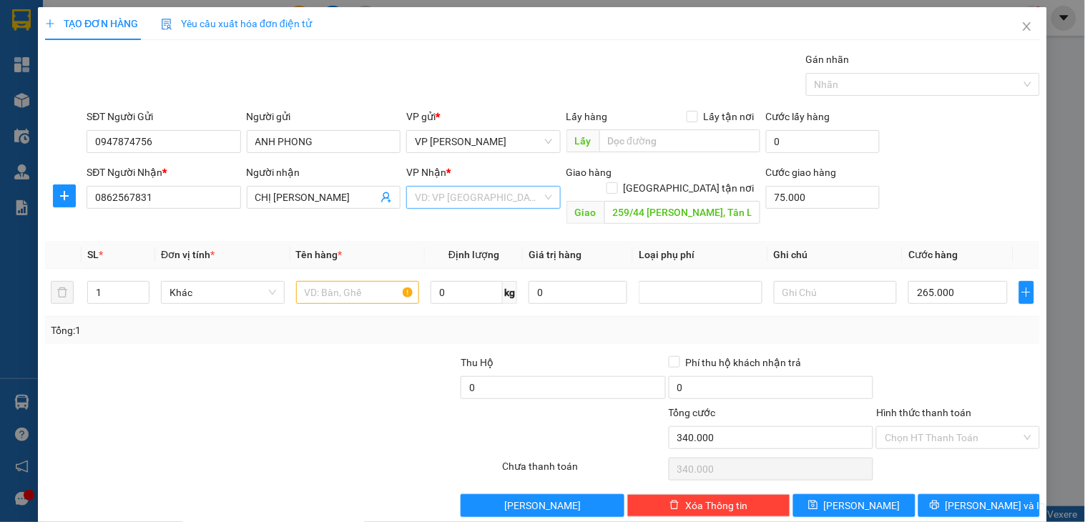
click at [473, 195] on input "search" at bounding box center [478, 197] width 127 height 21
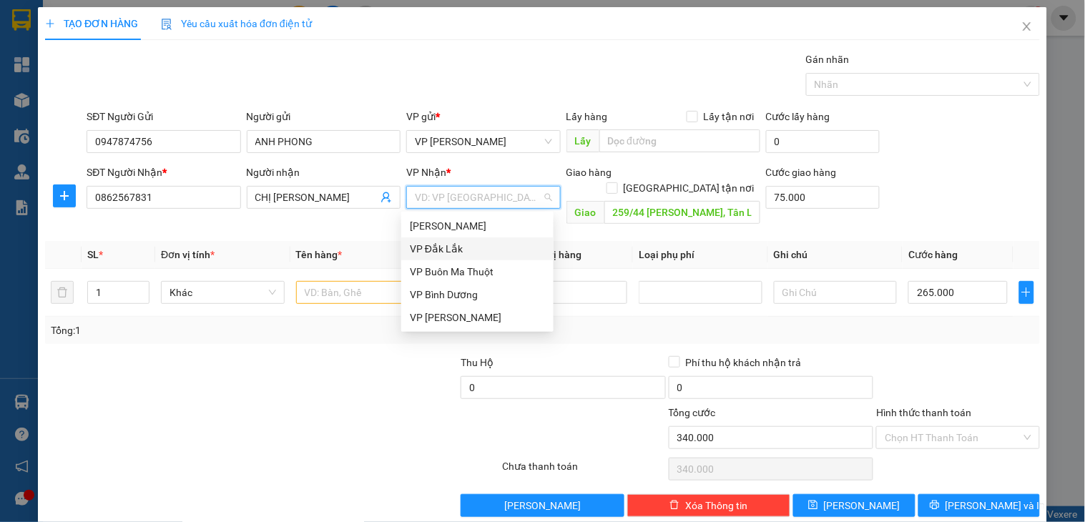
click at [442, 248] on div "VP Đắk Lắk" at bounding box center [477, 249] width 135 height 16
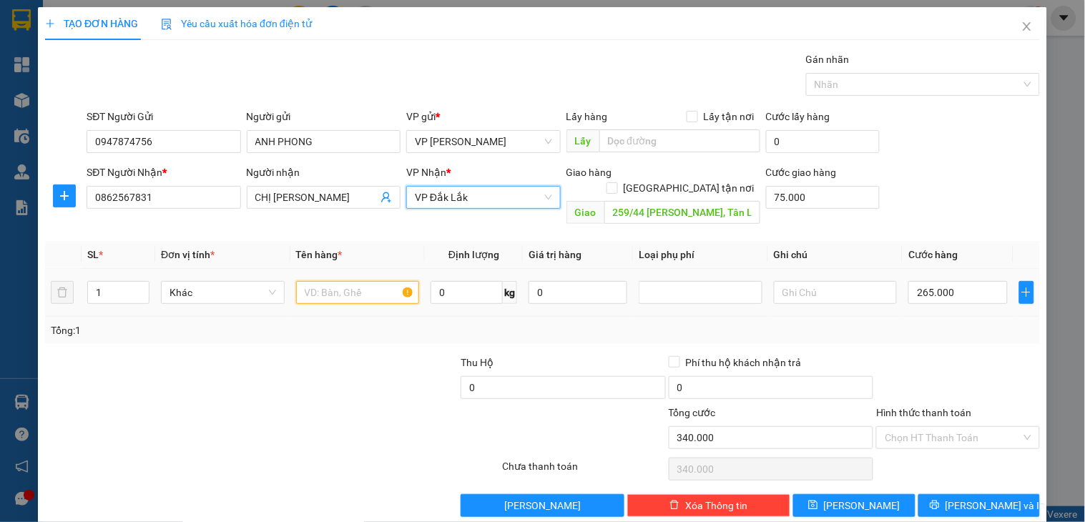
click at [351, 282] on input "text" at bounding box center [358, 292] width 124 height 23
type input "GHẾ SOFA"
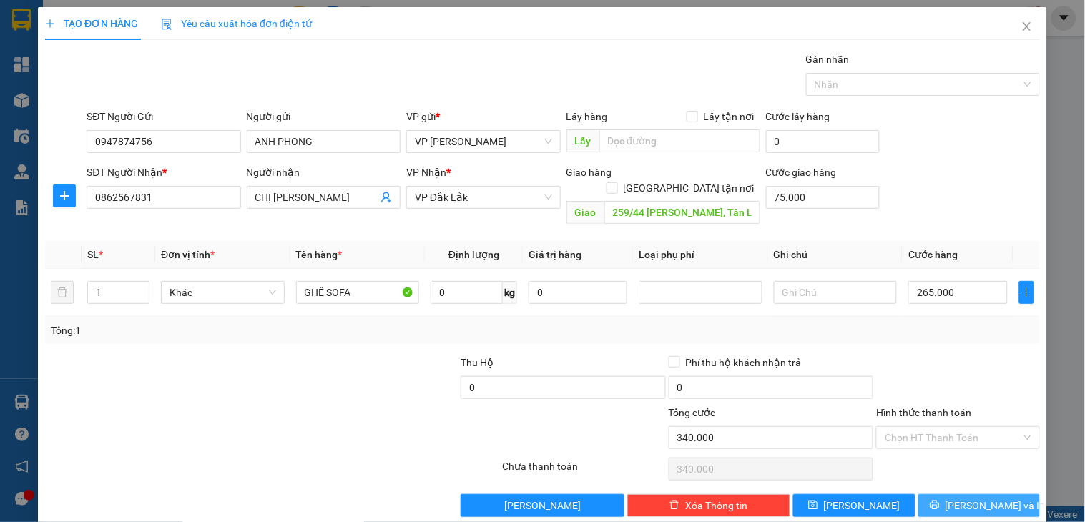
click at [959, 498] on span "[PERSON_NAME] và In" at bounding box center [995, 506] width 100 height 16
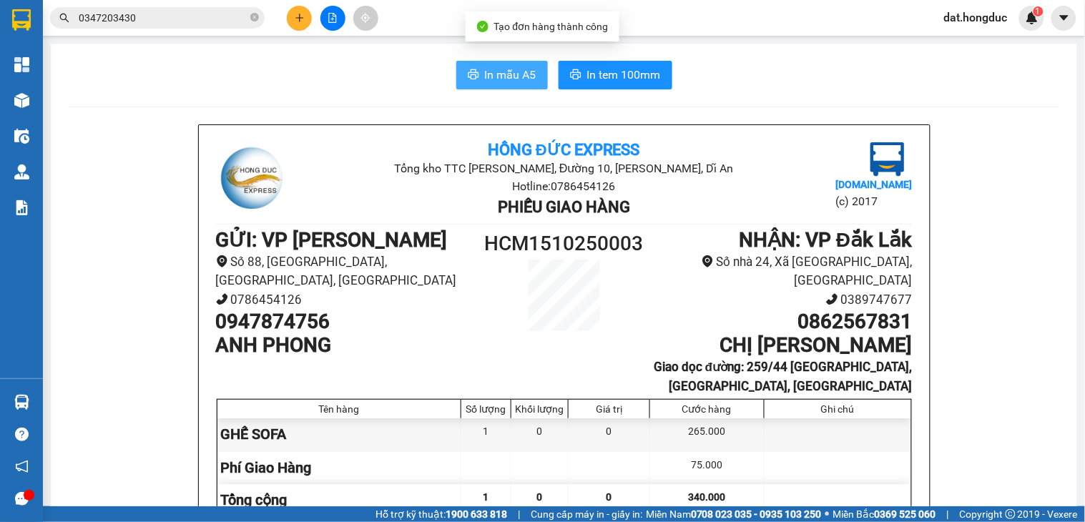
click at [516, 73] on span "In mẫu A5" at bounding box center [510, 75] width 51 height 18
click at [252, 16] on icon "close-circle" at bounding box center [254, 17] width 9 height 9
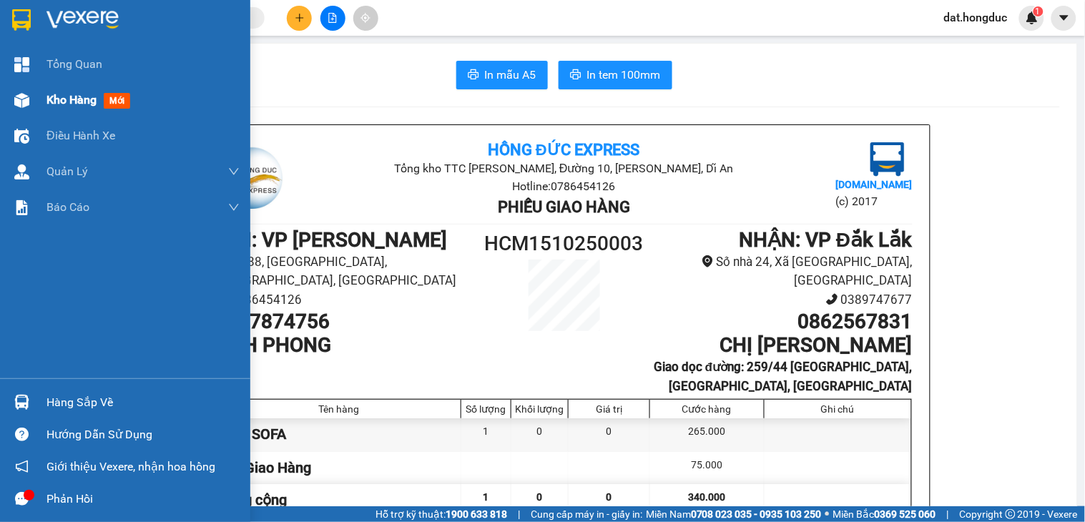
click at [67, 97] on span "Kho hàng" at bounding box center [71, 100] width 50 height 14
